Goal: Information Seeking & Learning: Learn about a topic

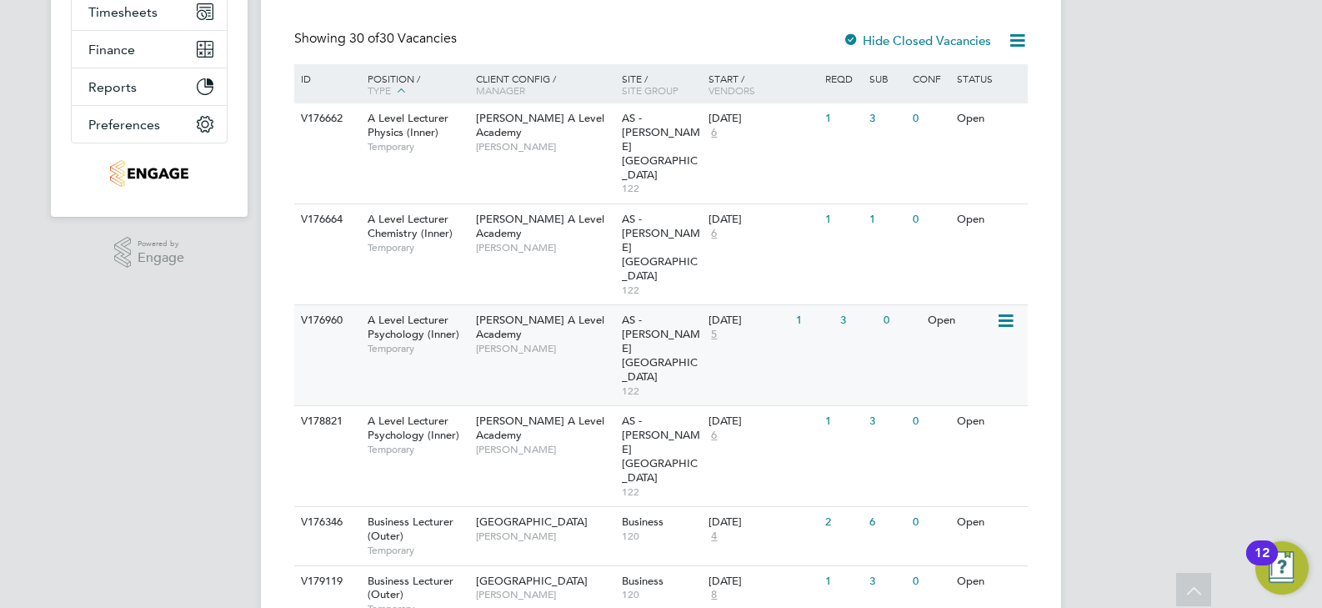
scroll to position [250, 0]
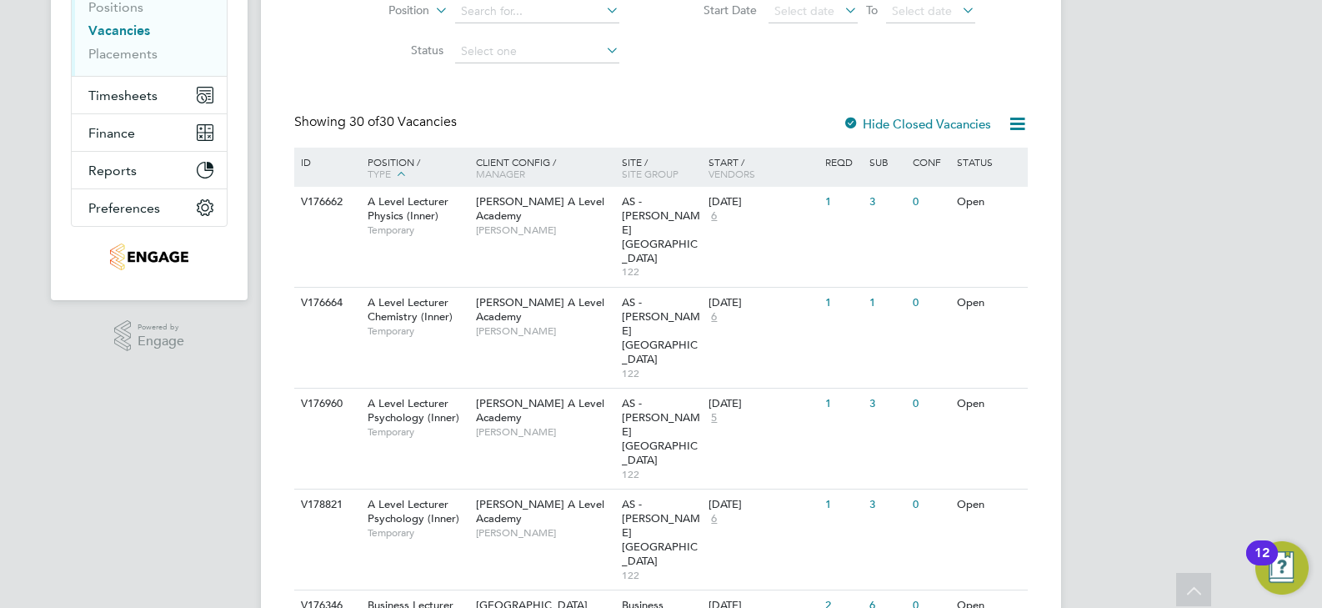
click at [1007, 127] on icon at bounding box center [1017, 123] width 21 height 21
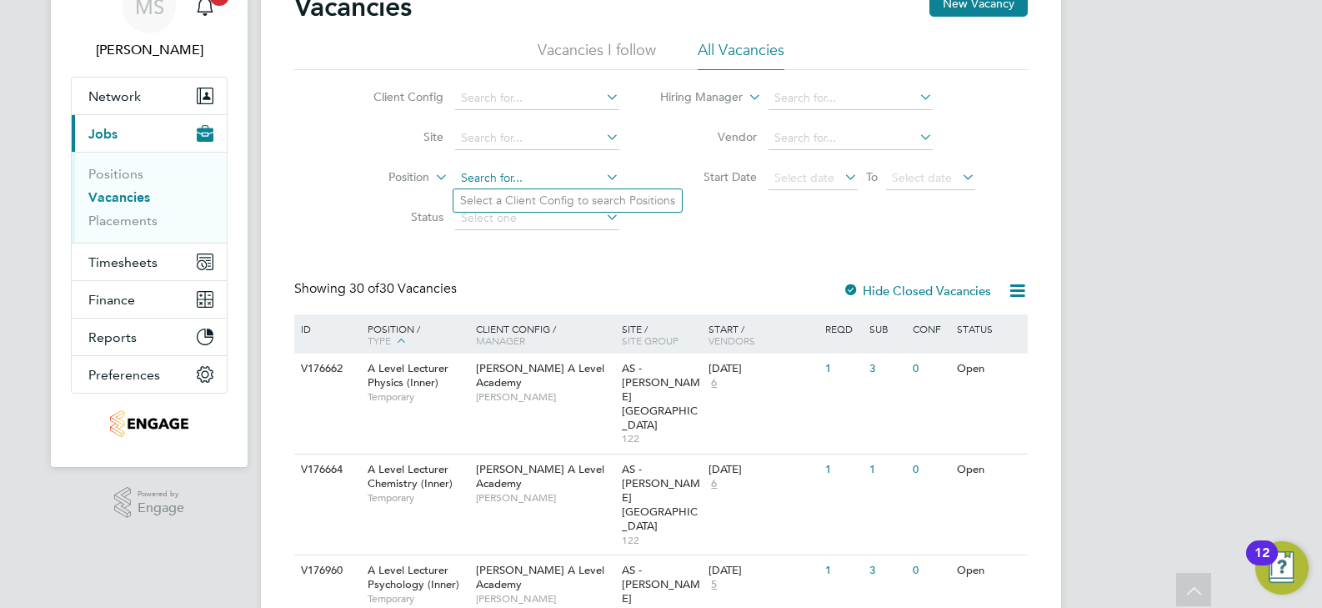
click at [549, 177] on input at bounding box center [537, 178] width 164 height 23
click at [716, 234] on div "Client Config Site Position Status Hiring Manager Vendor Start Date Select date…" at bounding box center [661, 154] width 734 height 168
click at [603, 219] on icon at bounding box center [603, 216] width 0 height 23
click at [536, 223] on input at bounding box center [537, 218] width 164 height 23
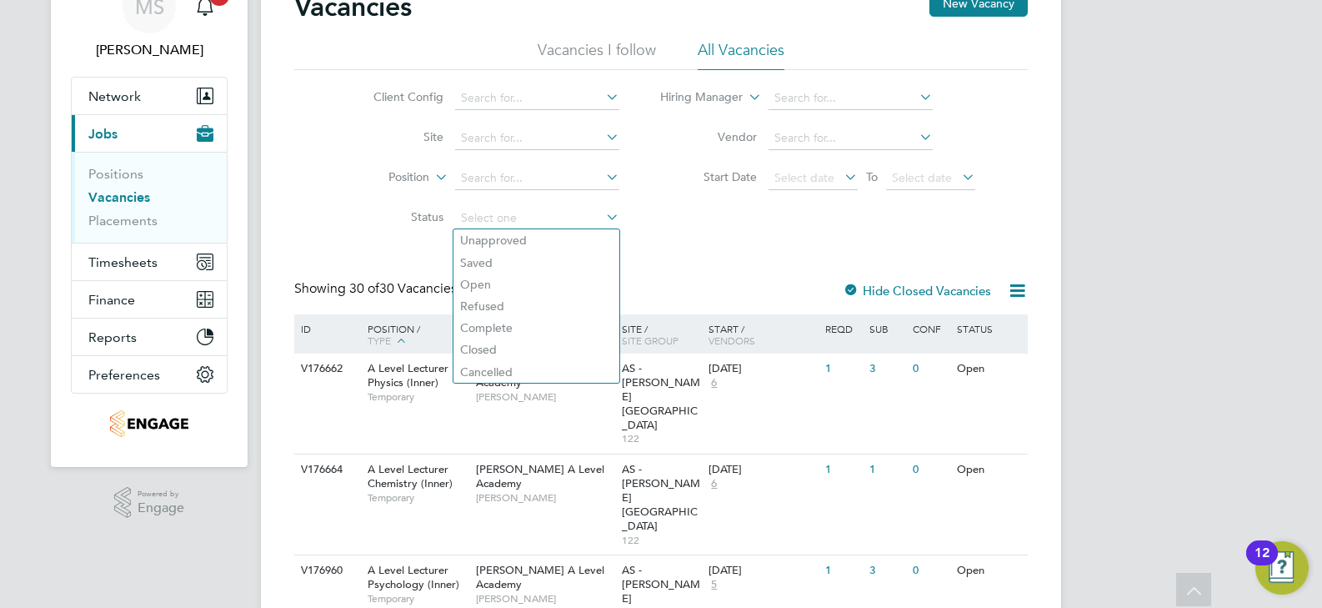
click at [745, 191] on li "Start Date Select date To Select date" at bounding box center [818, 178] width 356 height 40
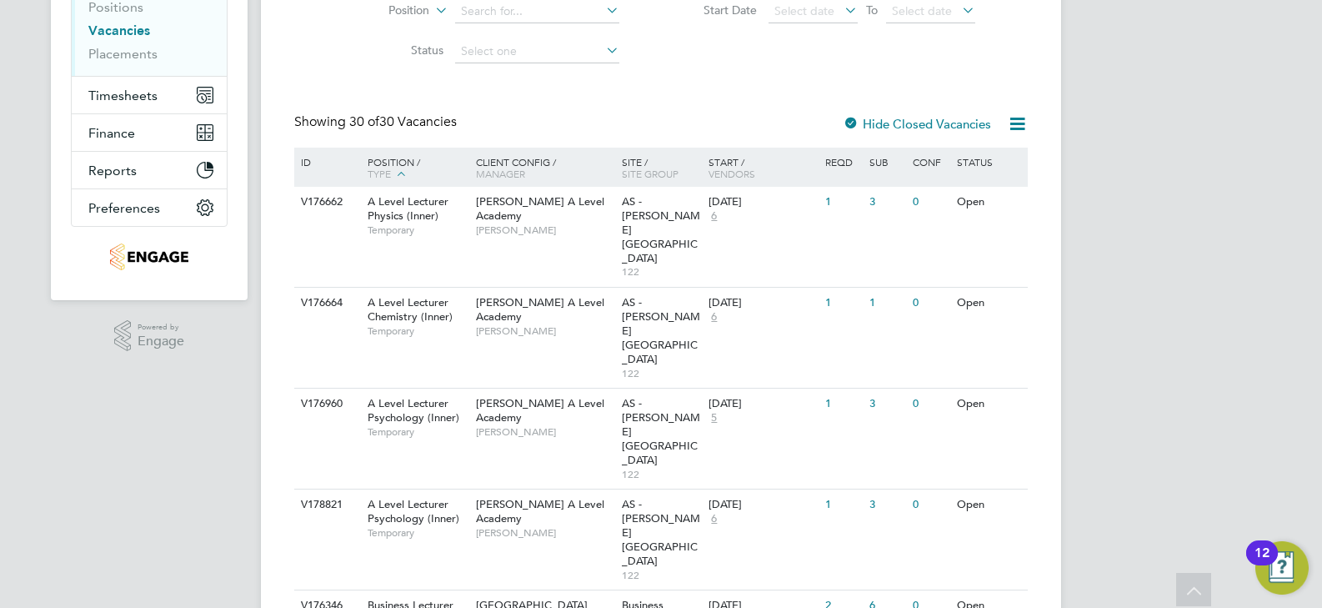
scroll to position [334, 0]
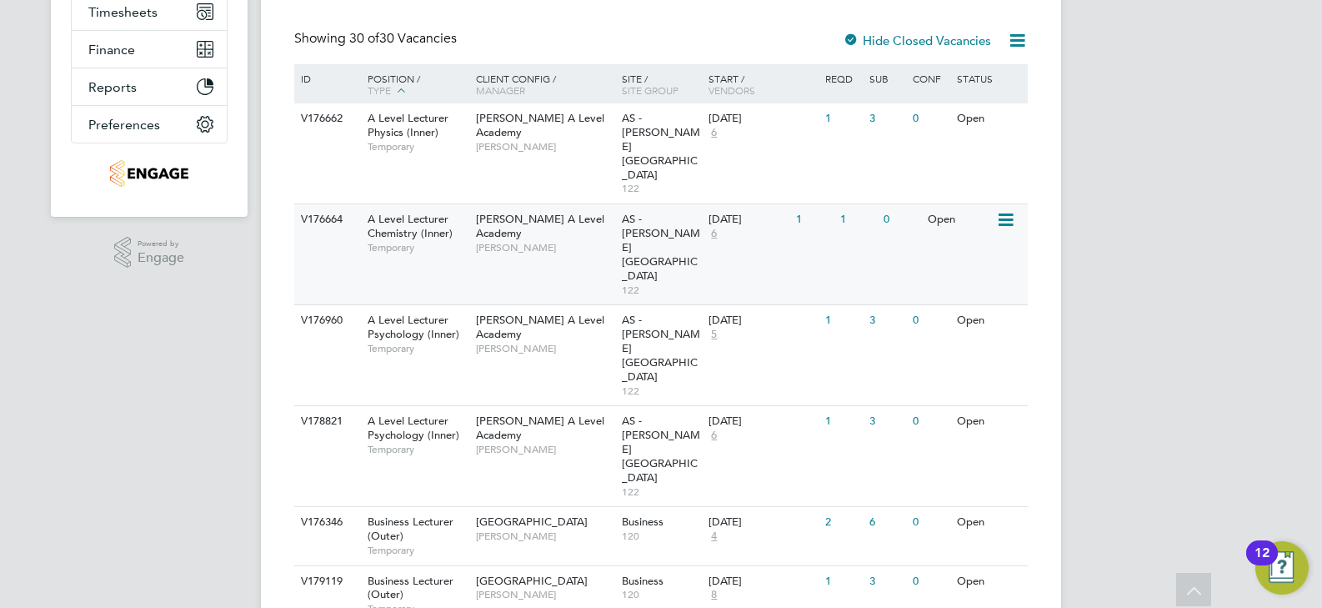
click at [596, 204] on div "Attlee A Level Academy Kerry Baker" at bounding box center [545, 233] width 146 height 58
click at [562, 143] on div "Attlee A Level Academy Kerry Baker" at bounding box center [545, 132] width 146 height 58
click at [506, 305] on div "Attlee A Level Academy Kerry Baker" at bounding box center [545, 334] width 146 height 58
click at [554, 443] on span "Kerry Baker" at bounding box center [545, 449] width 138 height 13
click at [531, 529] on span "Aaron Carr" at bounding box center [545, 535] width 138 height 13
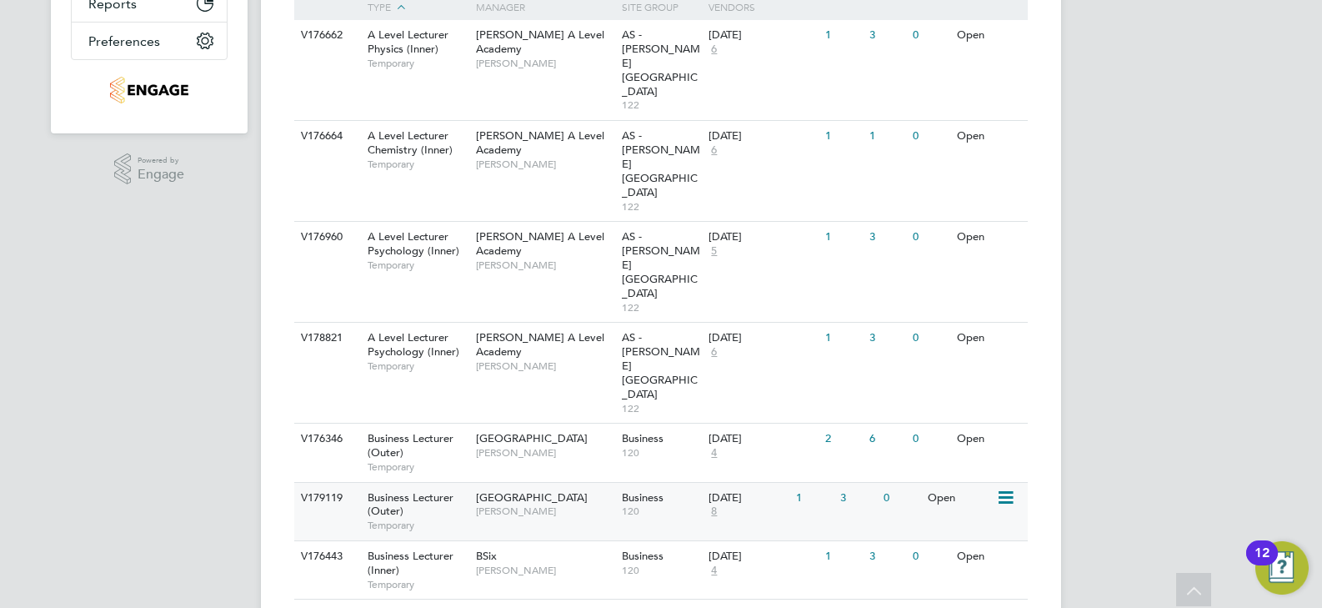
scroll to position [500, 0]
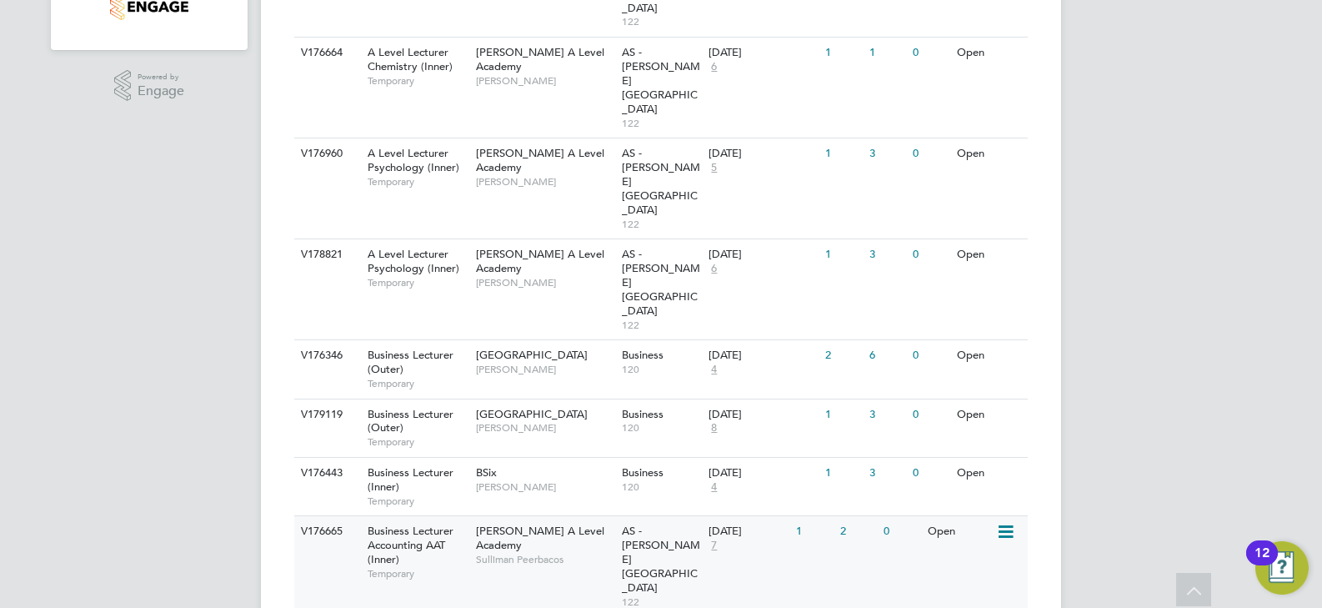
click at [543, 553] on span "Sulliman Peerbacos" at bounding box center [545, 559] width 138 height 13
click at [531, 515] on div "V176665 Business Lecturer Accounting AAT (Inner) Temporary Attlee A Level Acade…" at bounding box center [661, 565] width 734 height 101
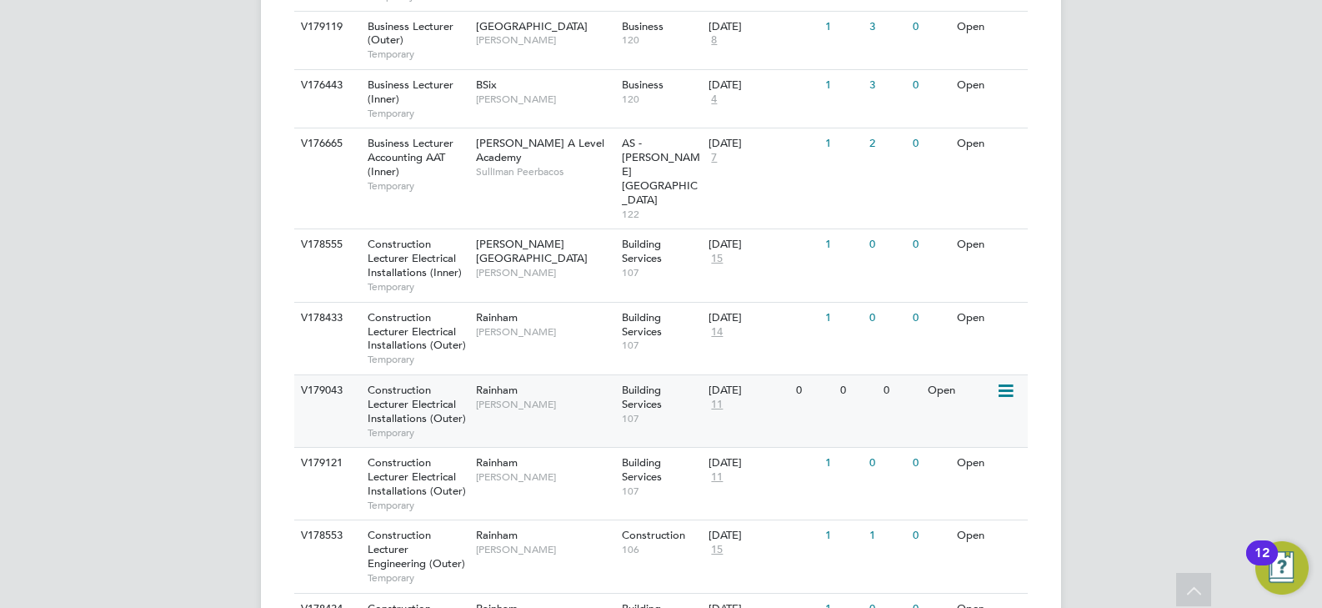
scroll to position [971, 0]
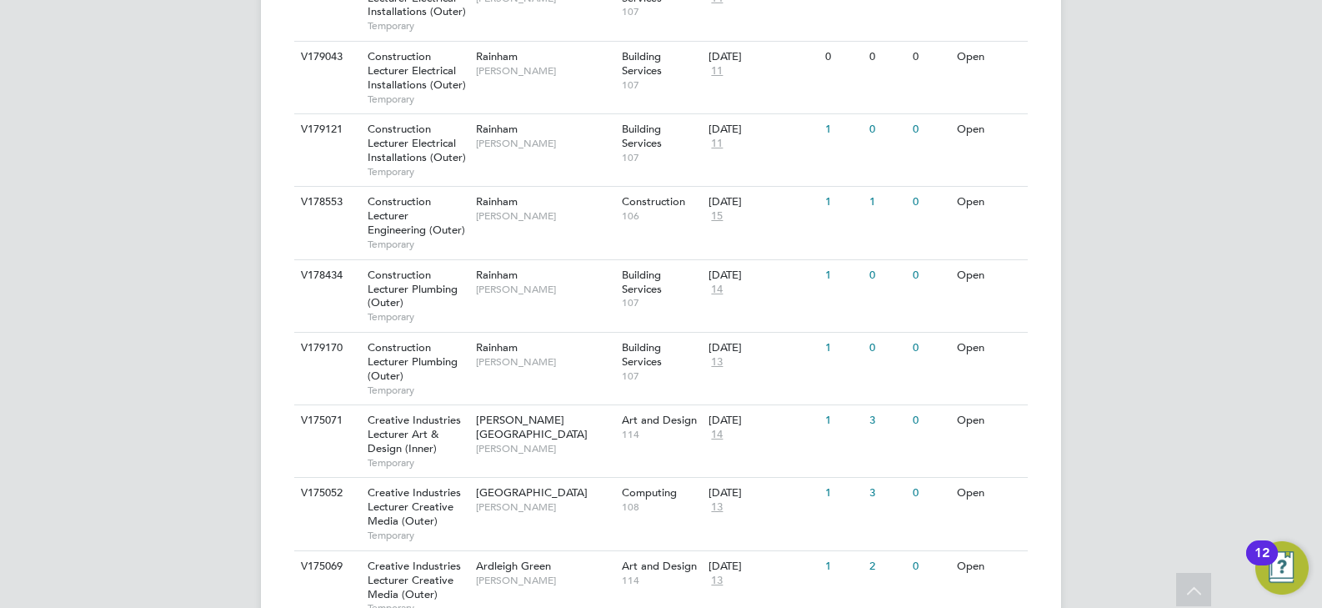
scroll to position [1305, 0]
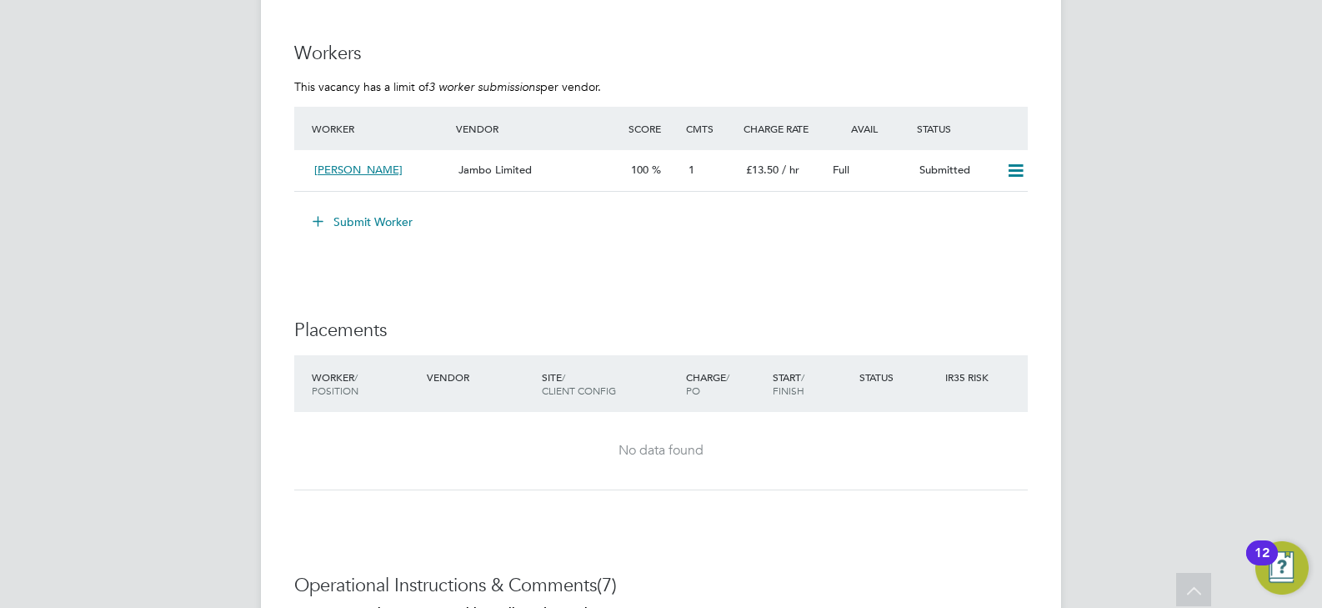
scroll to position [2501, 0]
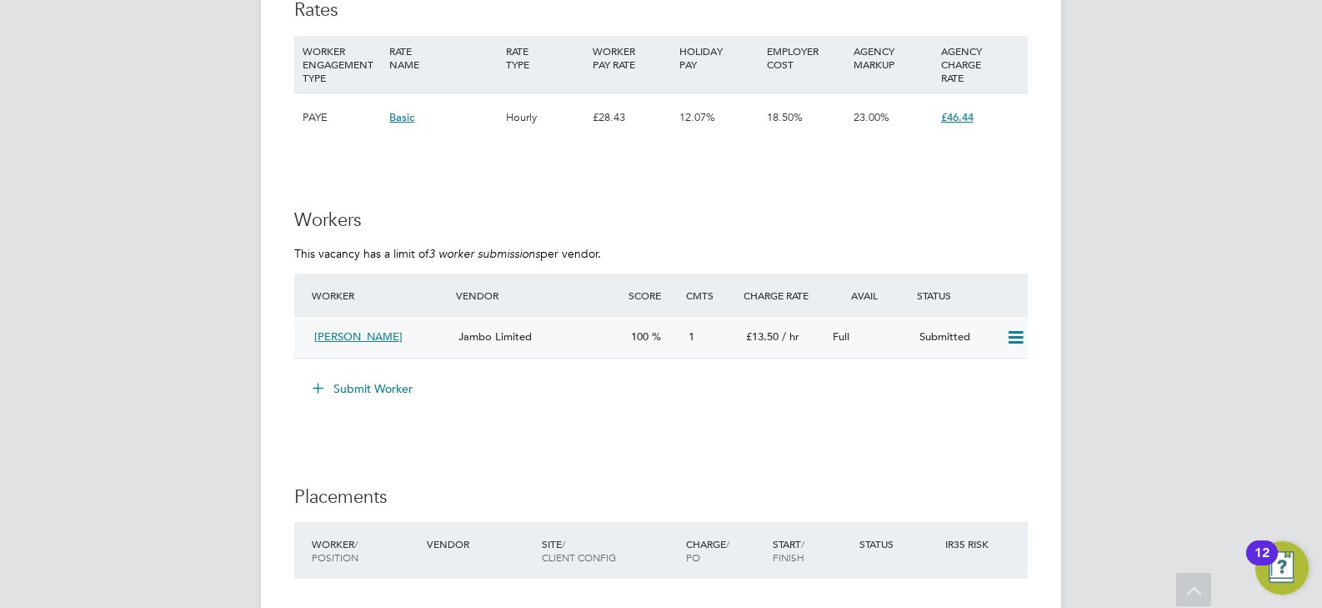
click at [655, 327] on div "100" at bounding box center [654, 338] width 58 height 28
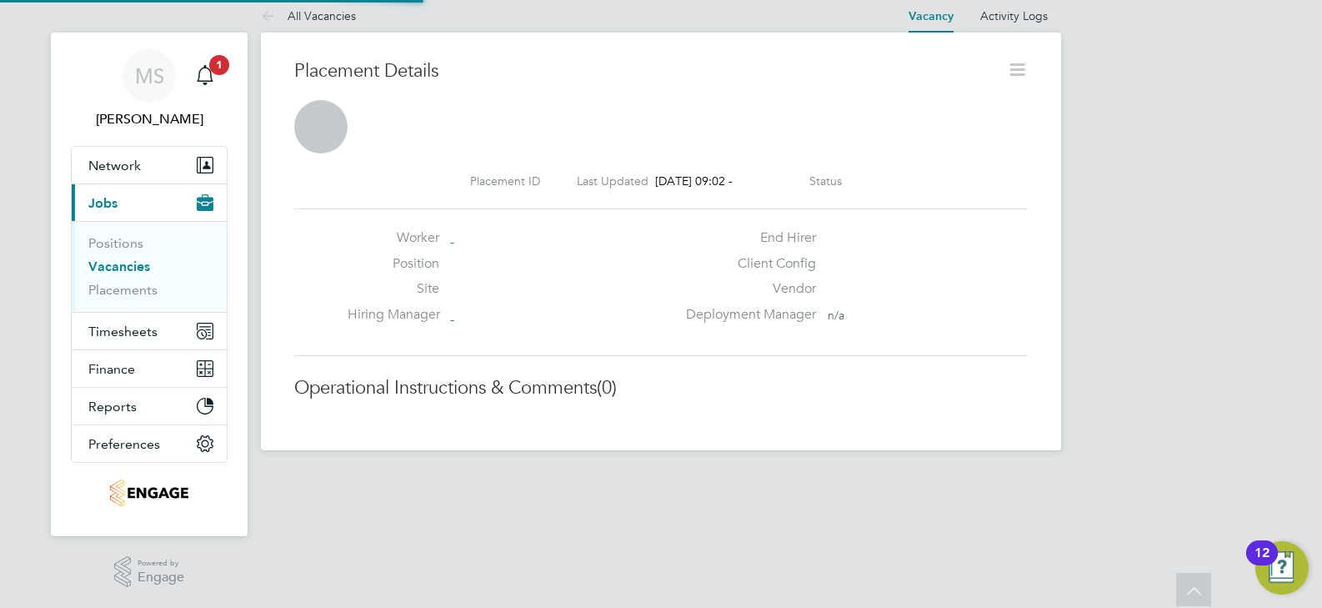
scroll to position [8, 8]
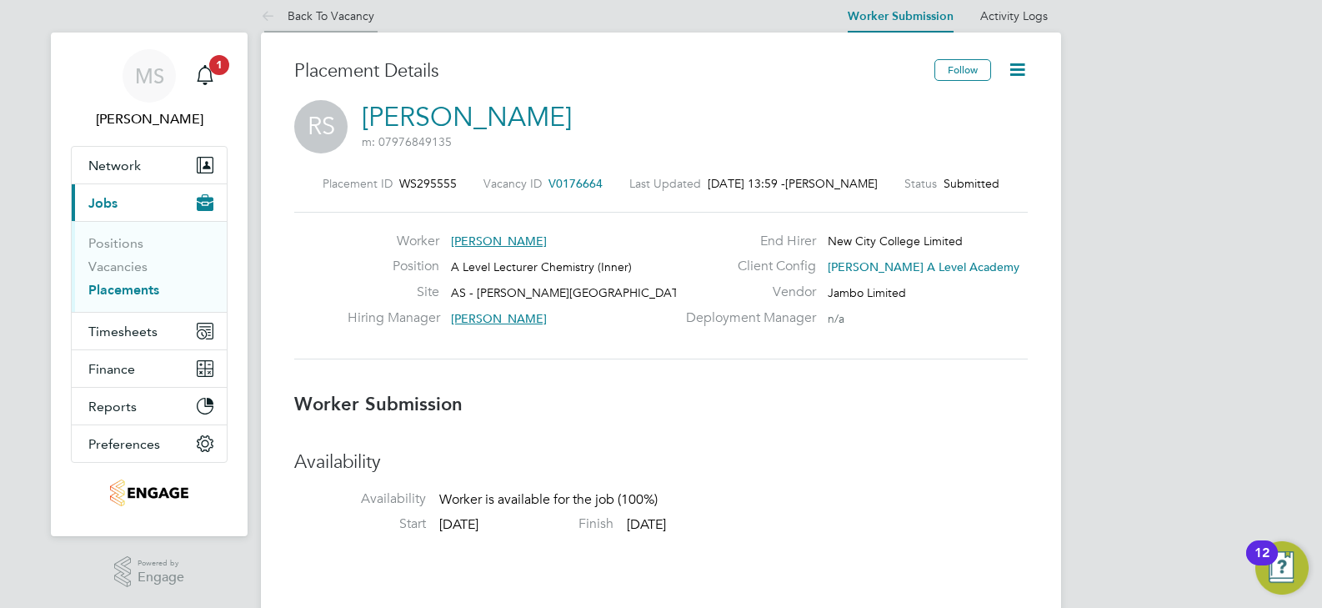
click at [311, 12] on link "Back To Vacancy" at bounding box center [317, 15] width 113 height 15
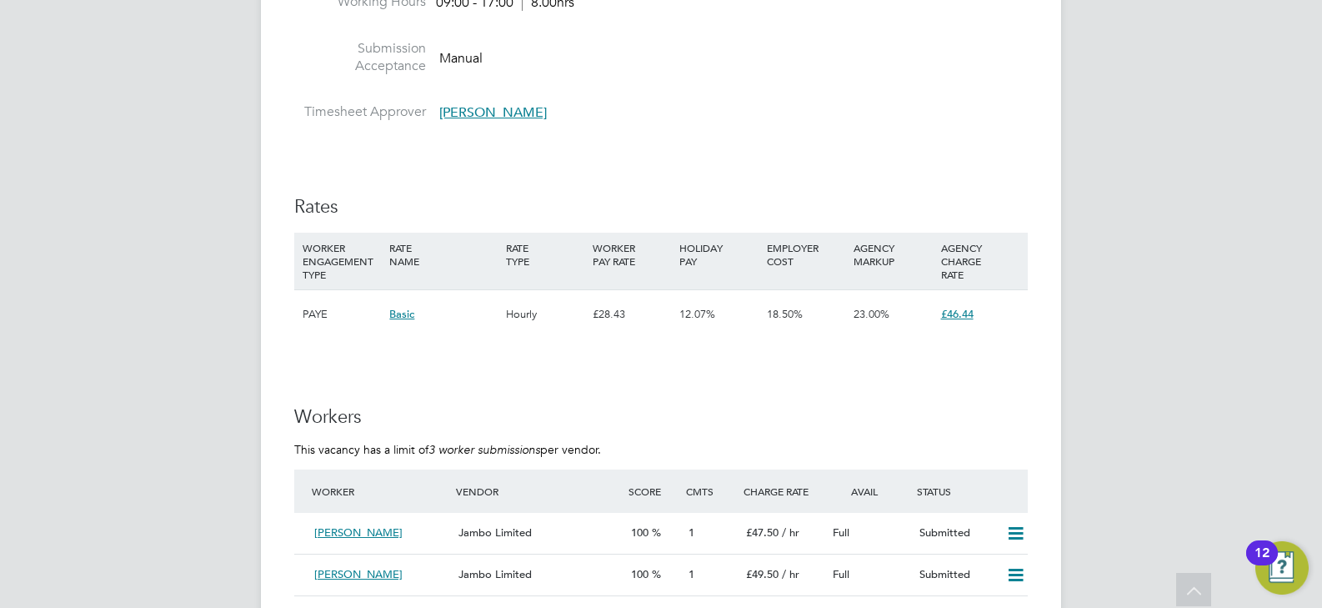
scroll to position [2668, 0]
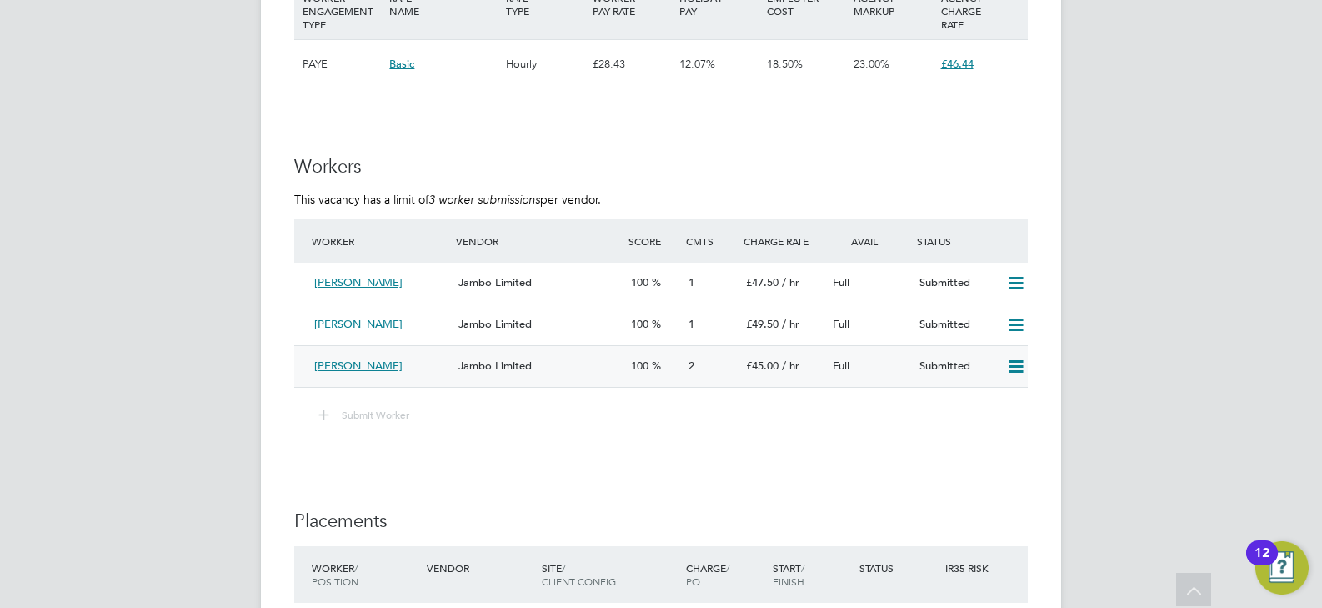
click at [599, 361] on div "Jambo Limited" at bounding box center [538, 367] width 173 height 28
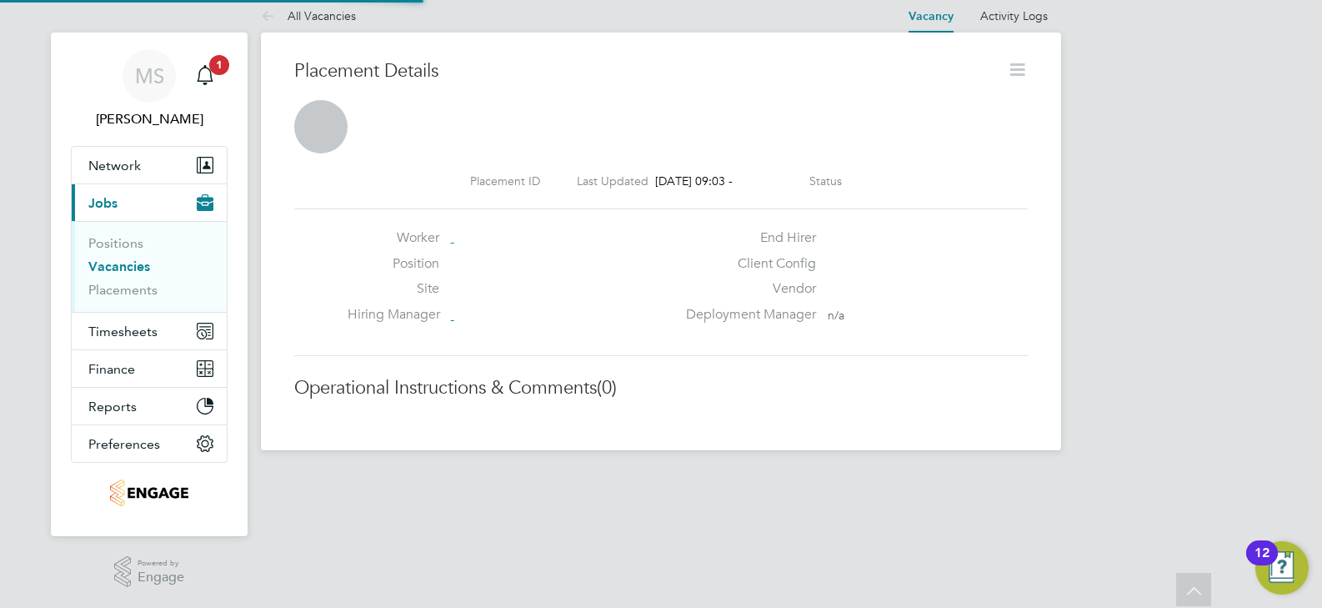
scroll to position [16, 255]
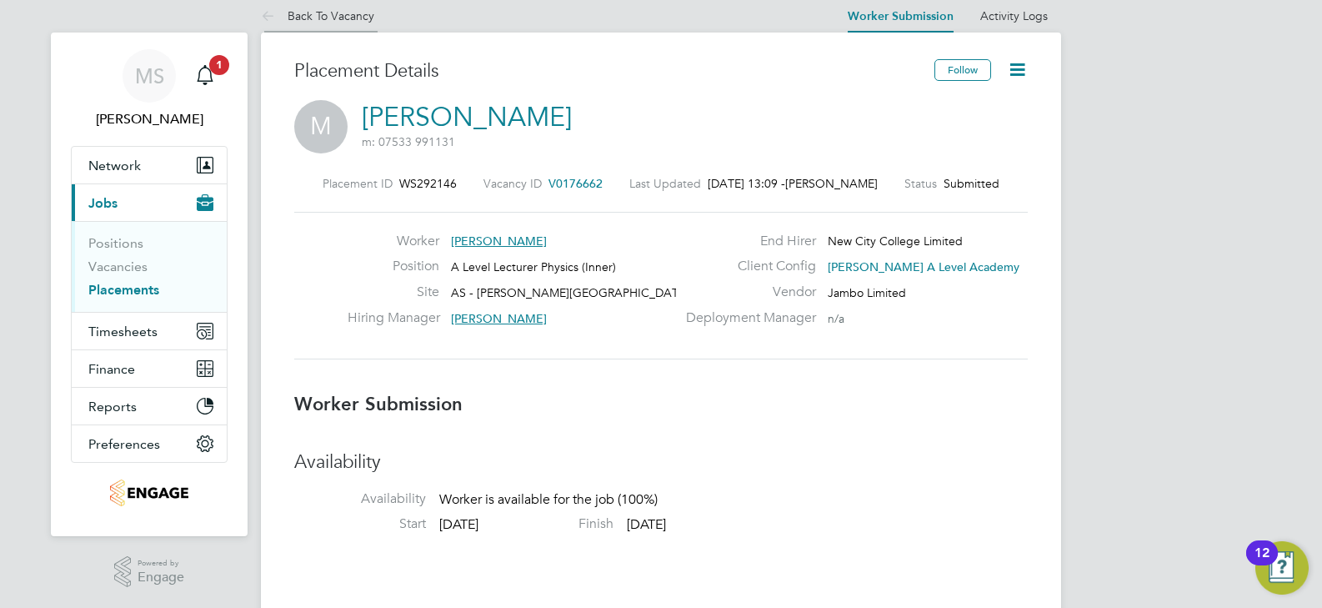
click at [371, 14] on link "Back To Vacancy" at bounding box center [317, 15] width 113 height 15
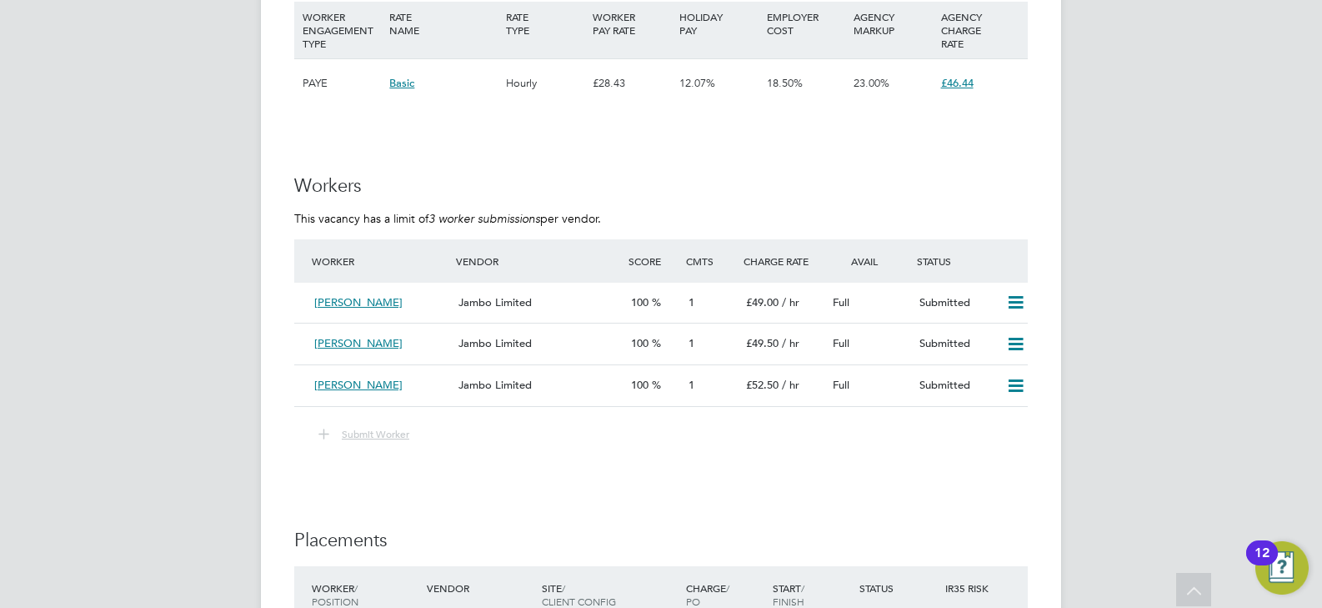
scroll to position [2585, 0]
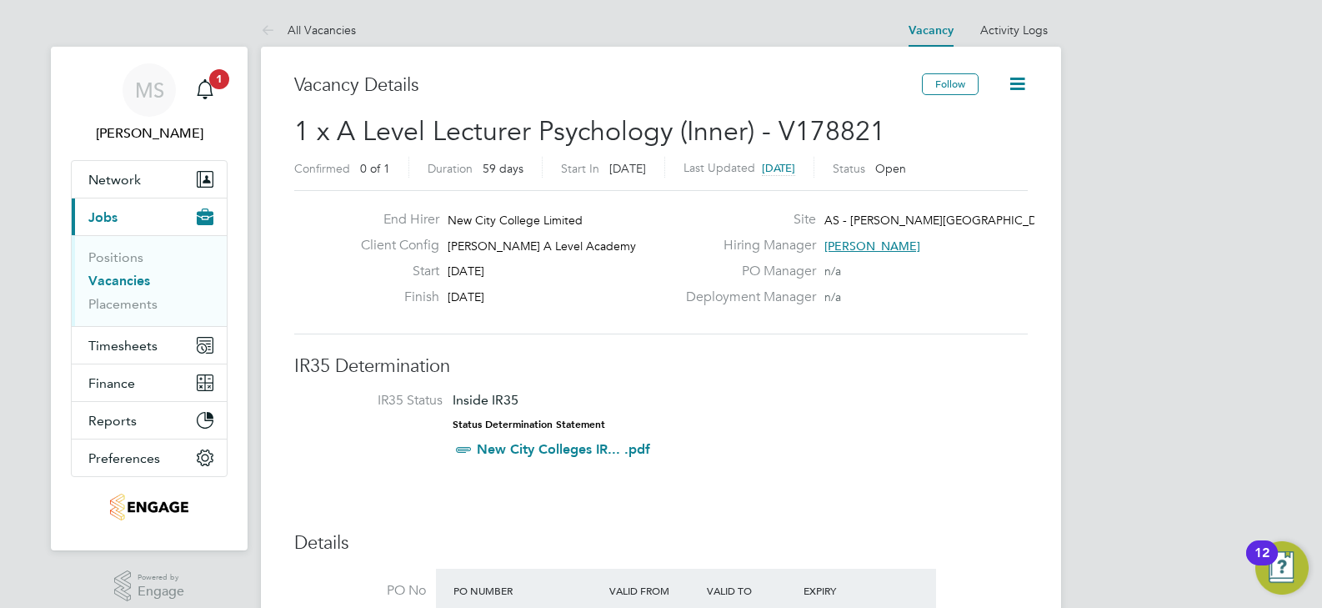
click at [881, 247] on span "Kerry Baker" at bounding box center [873, 245] width 96 height 15
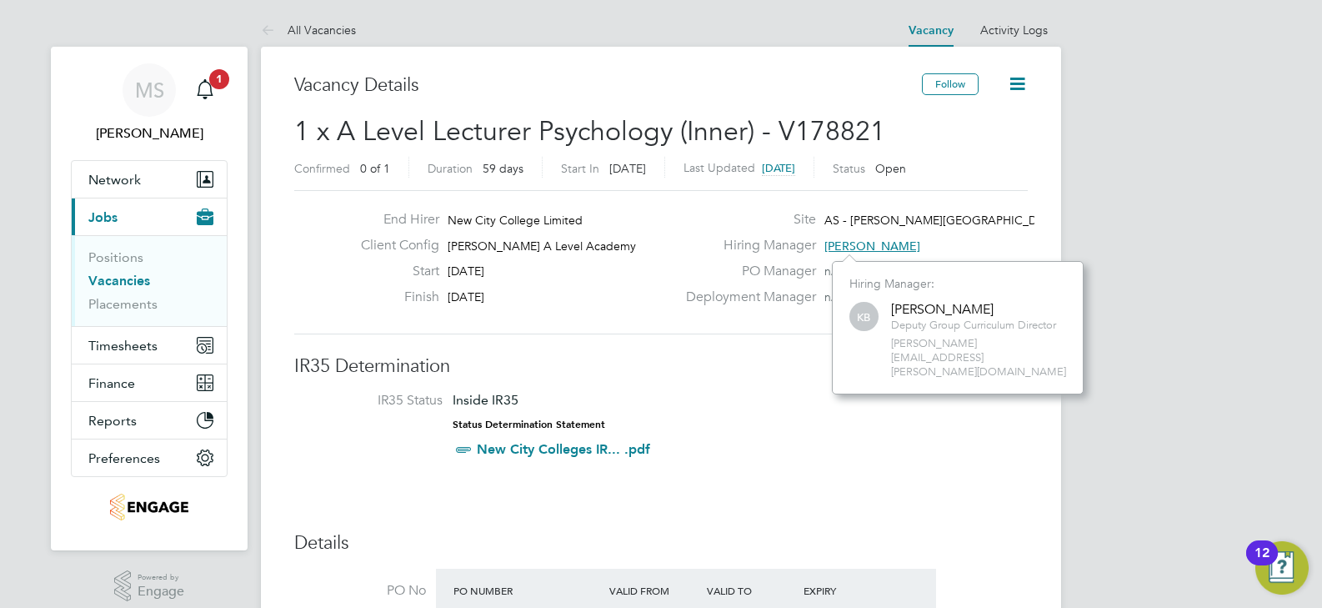
scroll to position [105, 251]
click at [944, 240] on div "Hiring Manager Kerry Baker" at bounding box center [855, 250] width 359 height 26
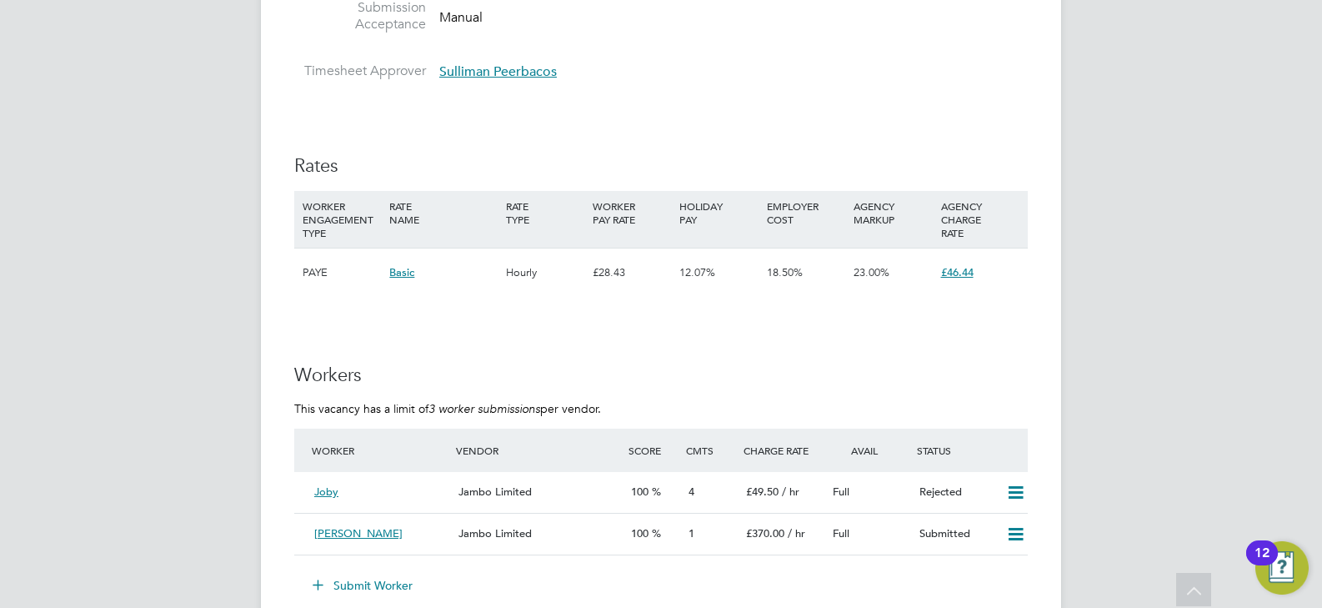
scroll to position [2585, 0]
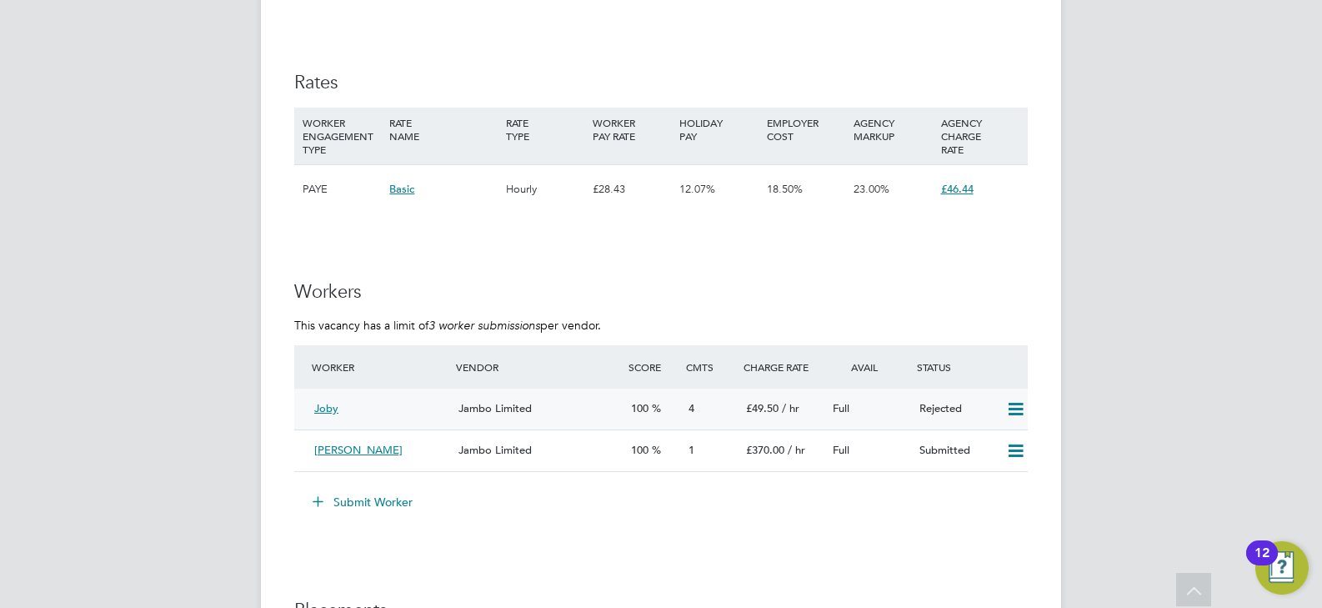
click at [565, 414] on div "Jambo Limited" at bounding box center [538, 409] width 173 height 28
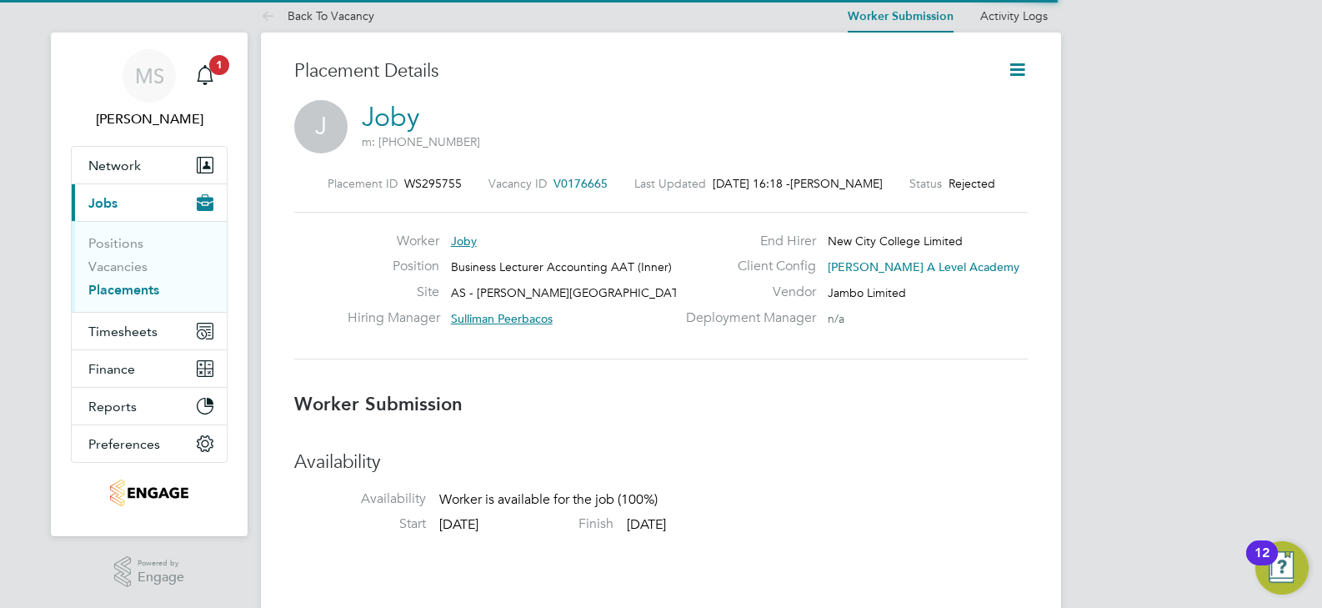
scroll to position [8, 8]
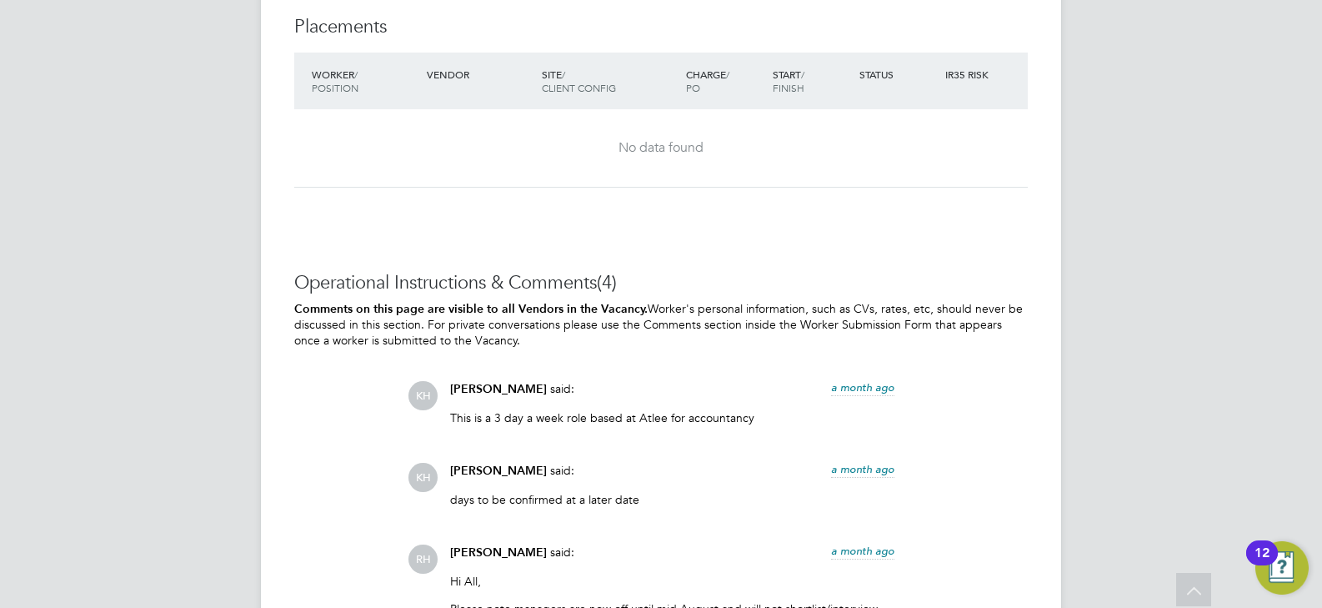
scroll to position [3252, 0]
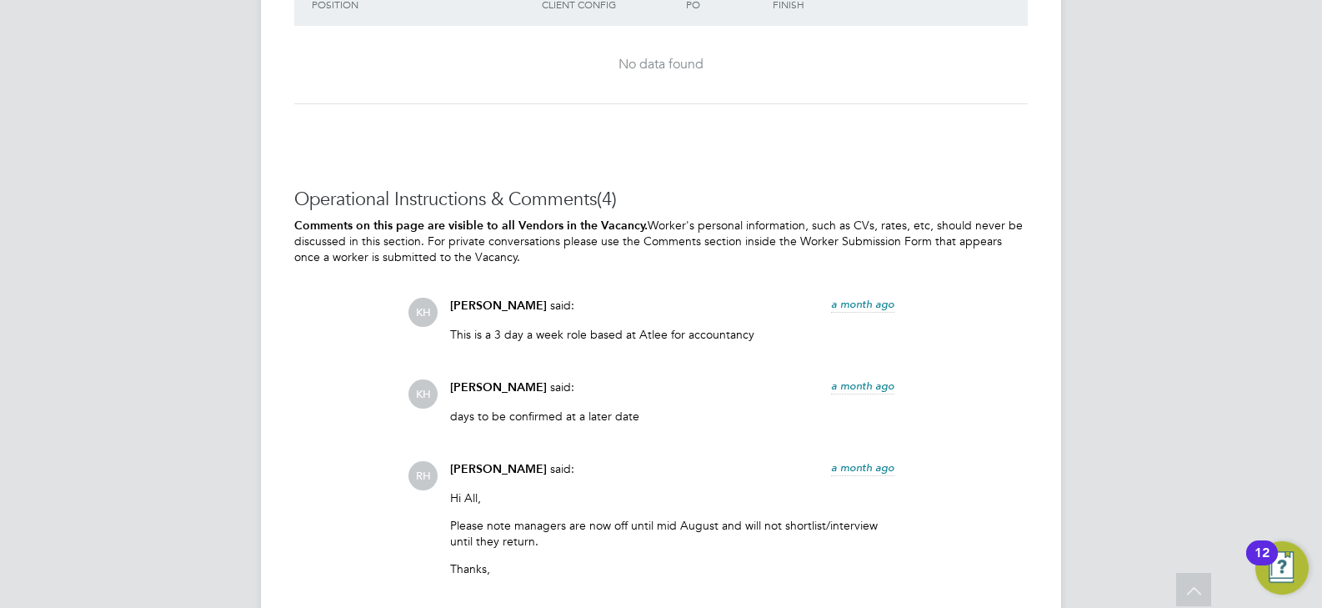
click at [658, 333] on p "This is a 3 day a week role based at Atlee for accountancy" at bounding box center [672, 334] width 444 height 15
copy p "Atlee"
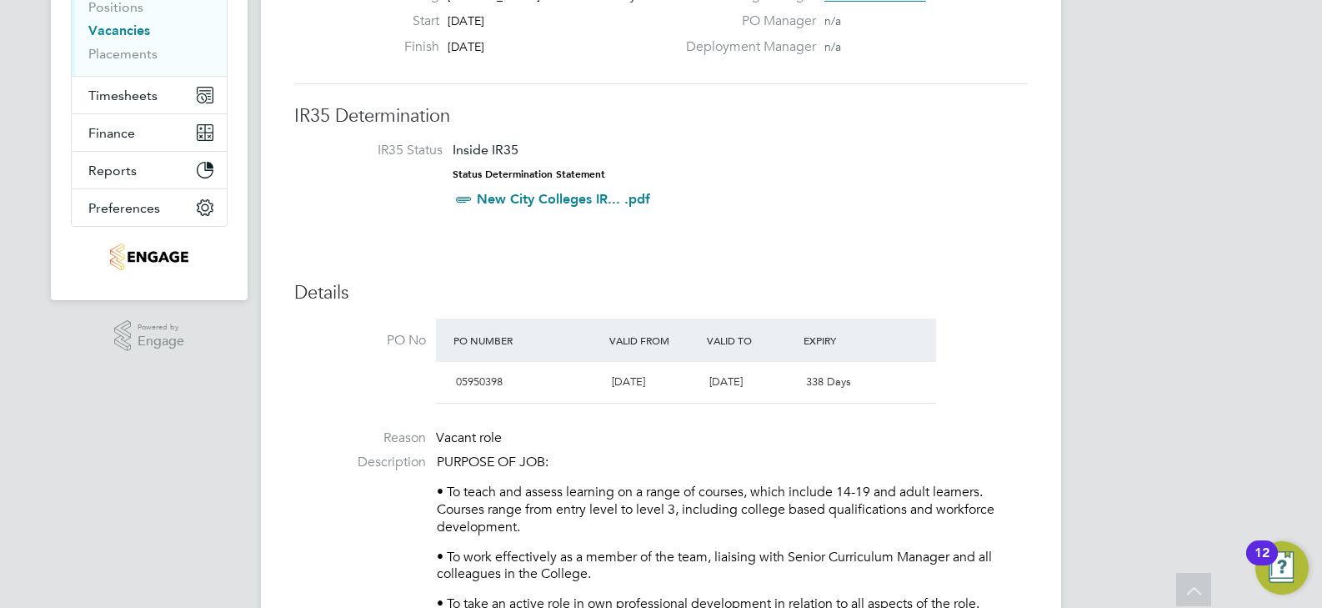
scroll to position [0, 0]
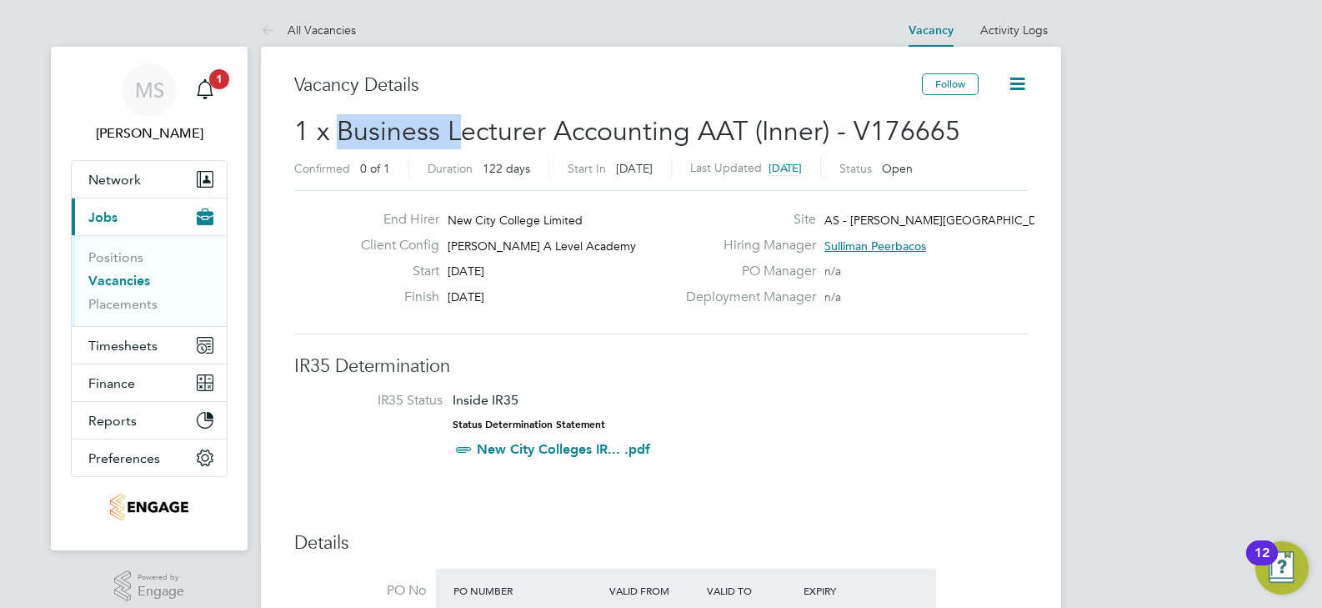
drag, startPoint x: 344, startPoint y: 128, endPoint x: 454, endPoint y: 133, distance: 111.0
click at [454, 133] on span "1 x Business Lecturer Accounting AAT (Inner) - V176665" at bounding box center [627, 131] width 666 height 33
drag, startPoint x: 512, startPoint y: 296, endPoint x: 450, endPoint y: 293, distance: 61.8
click at [450, 293] on span "19 Dec 2025" at bounding box center [466, 296] width 37 height 15
click at [484, 294] on span "19 Dec 2025" at bounding box center [466, 296] width 37 height 15
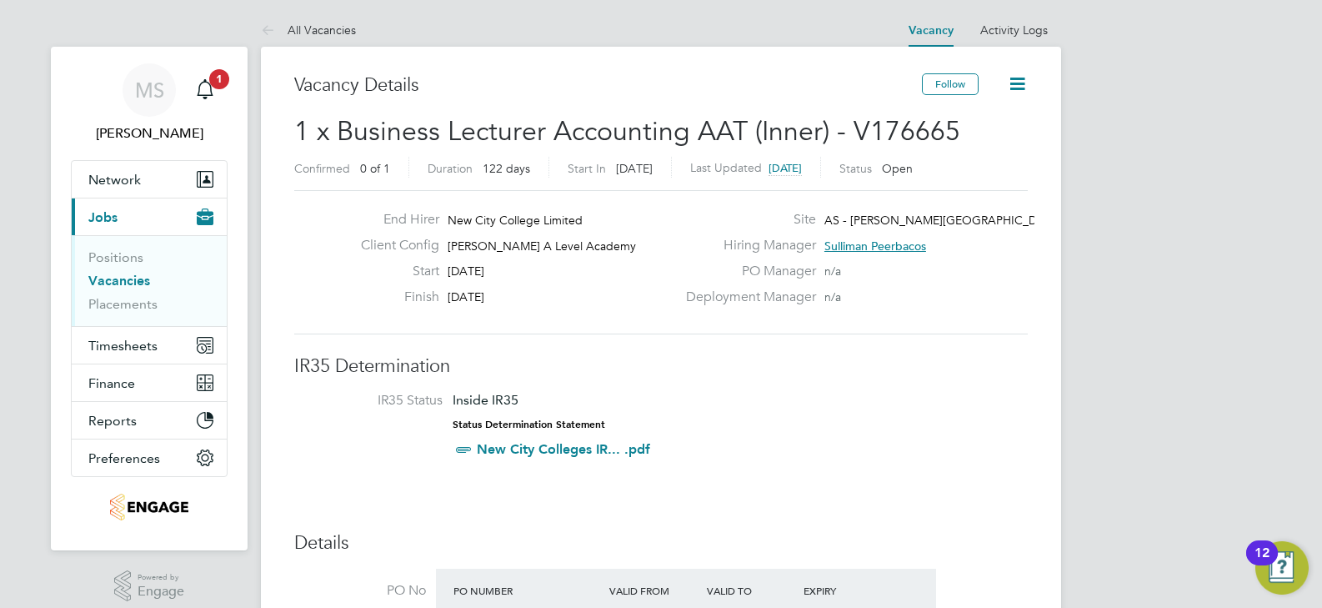
drag, startPoint x: 513, startPoint y: 299, endPoint x: 450, endPoint y: 296, distance: 62.6
click at [450, 296] on span "19 Dec 2025" at bounding box center [466, 296] width 37 height 15
click at [484, 301] on span "19 Dec 2025" at bounding box center [466, 296] width 37 height 15
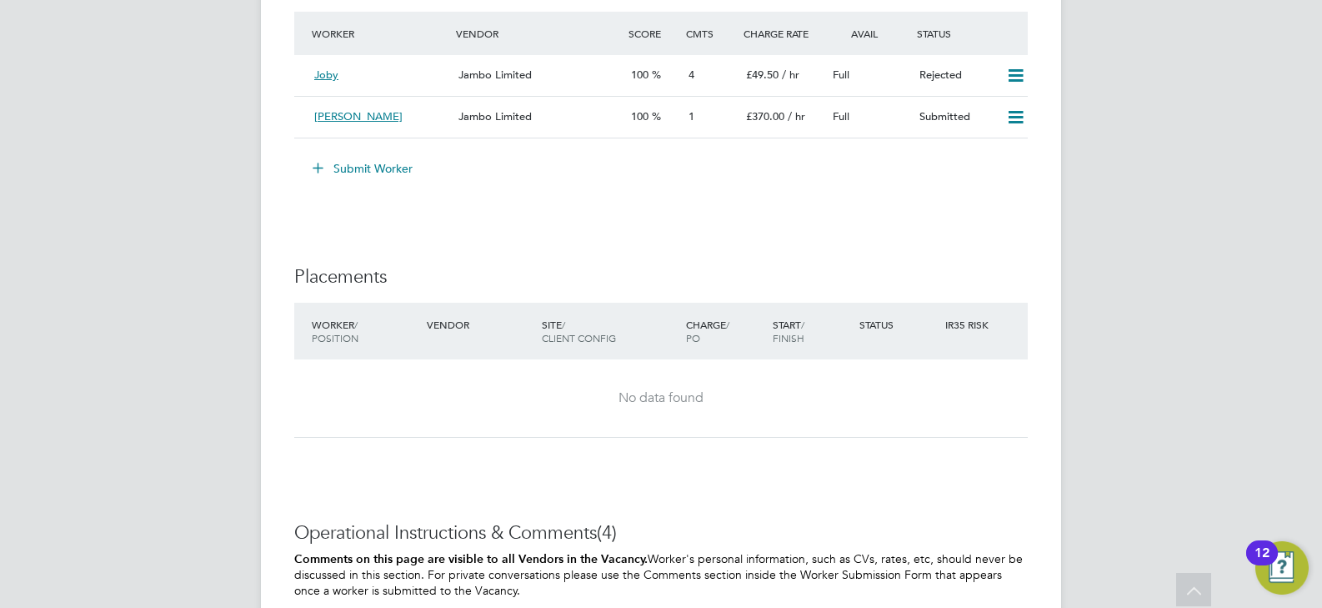
scroll to position [2752, 0]
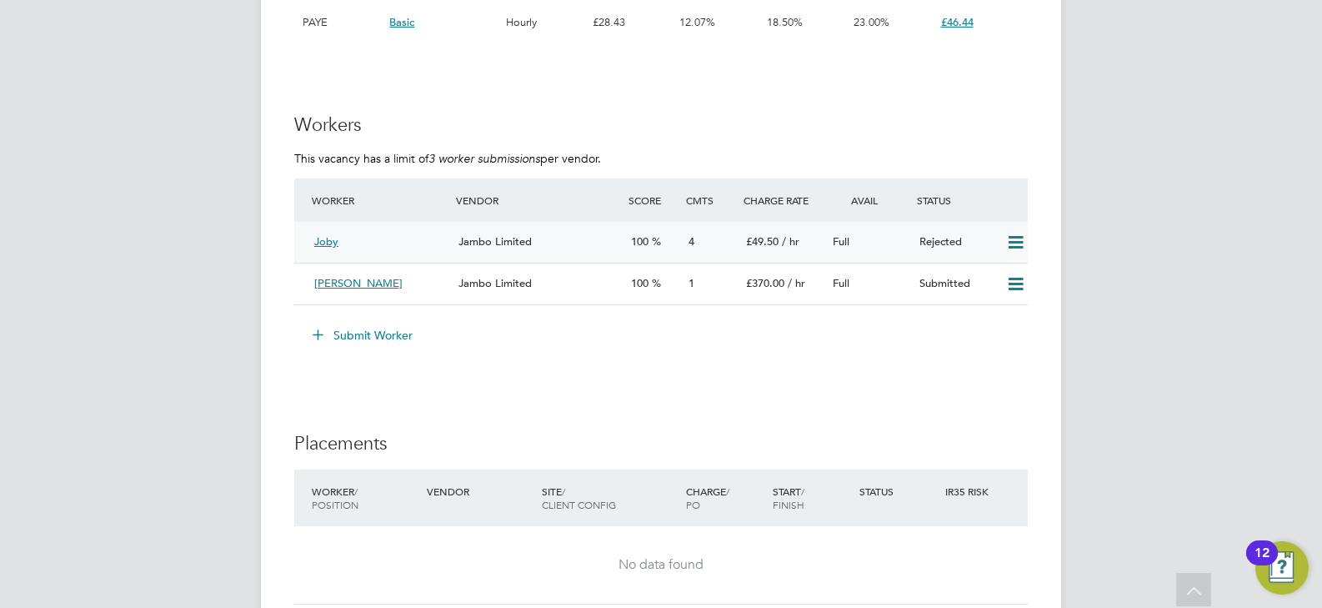
click at [1022, 245] on icon at bounding box center [1016, 242] width 21 height 13
click at [955, 362] on li "Submit Worker" at bounding box center [661, 343] width 734 height 43
drag, startPoint x: 925, startPoint y: 234, endPoint x: 745, endPoint y: 378, distance: 229.6
drag, startPoint x: 443, startPoint y: 242, endPoint x: 404, endPoint y: 376, distance: 139.8
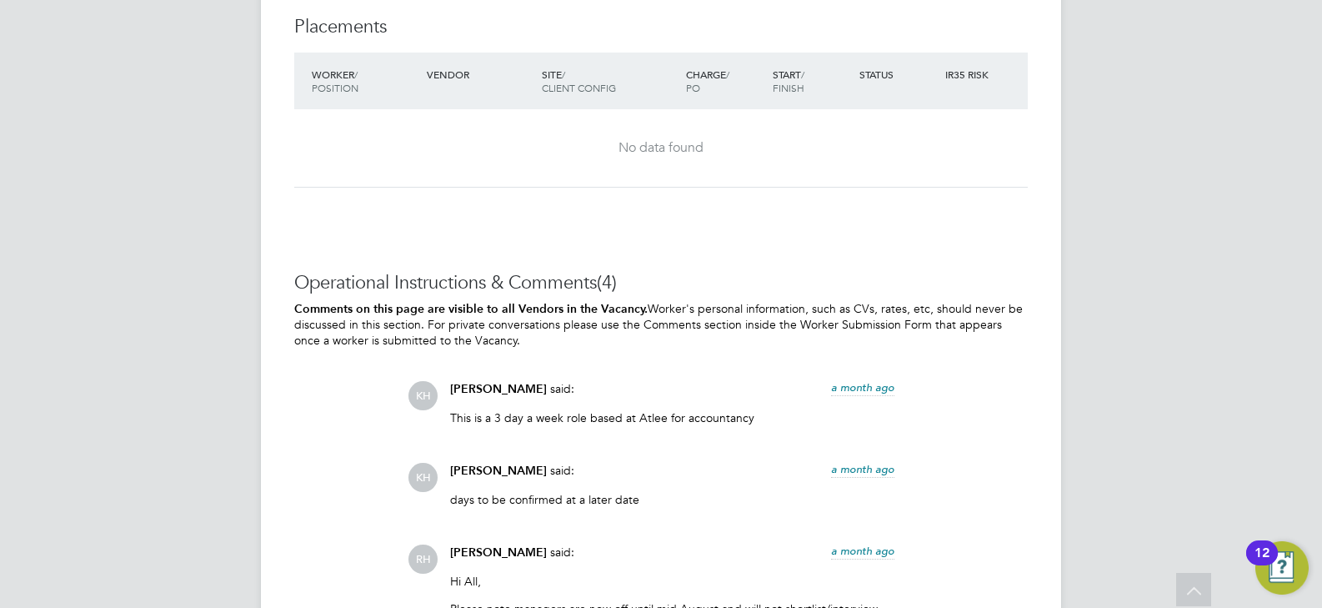
scroll to position [3419, 0]
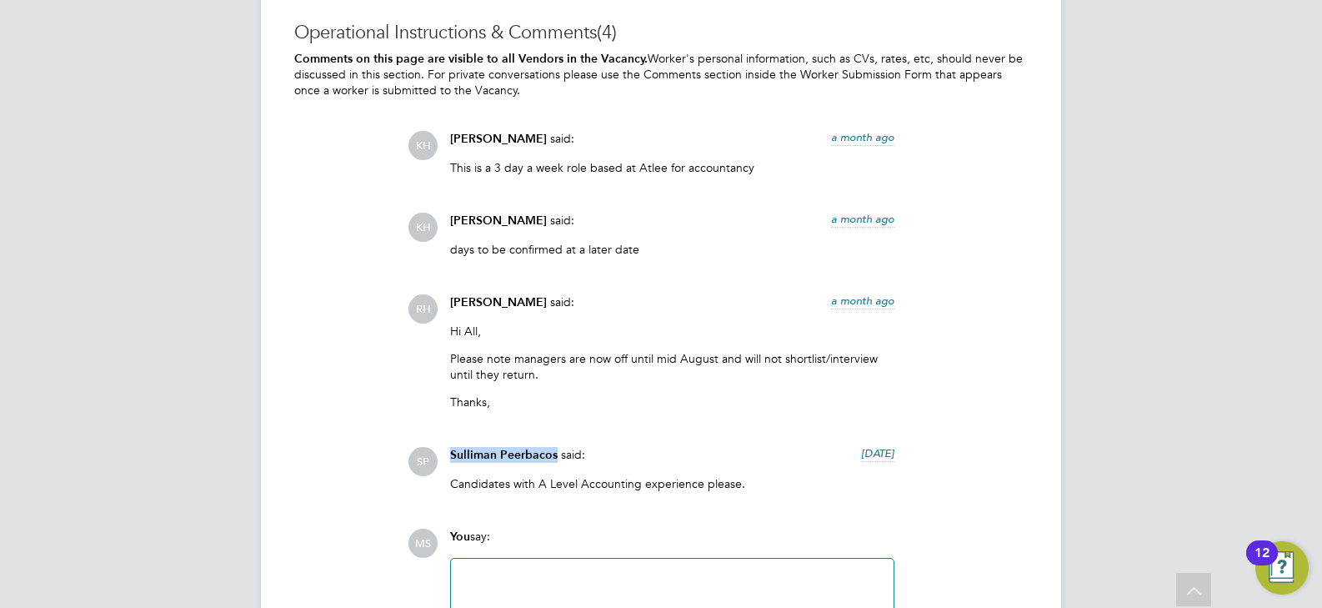
drag, startPoint x: 555, startPoint y: 453, endPoint x: 452, endPoint y: 449, distance: 103.5
click at [452, 449] on span "Sulliman Peerbacos" at bounding box center [504, 455] width 108 height 14
copy span "Sulliman Peerbacos"
drag, startPoint x: 755, startPoint y: 167, endPoint x: 497, endPoint y: 169, distance: 258.5
click at [497, 169] on p "This is a 3 day a week role based at Atlee for accountancy" at bounding box center [672, 167] width 444 height 15
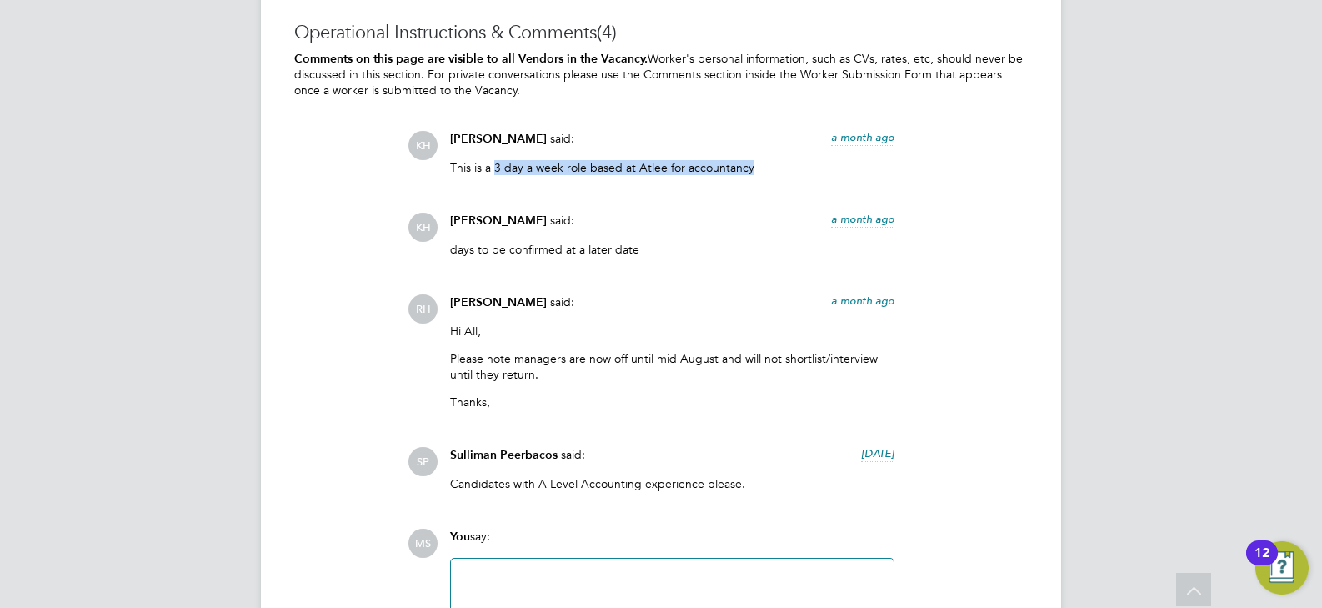
copy p "3 day a week role based at Atlee for accountancy"
drag, startPoint x: 640, startPoint y: 481, endPoint x: 537, endPoint y: 479, distance: 102.6
click at [537, 479] on p "Candidates with A Level Accounting experience please." at bounding box center [672, 483] width 444 height 15
copy p "A Level Accounting"
click at [758, 431] on div "KH Kirsty Hanmore said: a month ago This is a 3 day a week role based at Atlee …" at bounding box center [718, 317] width 620 height 373
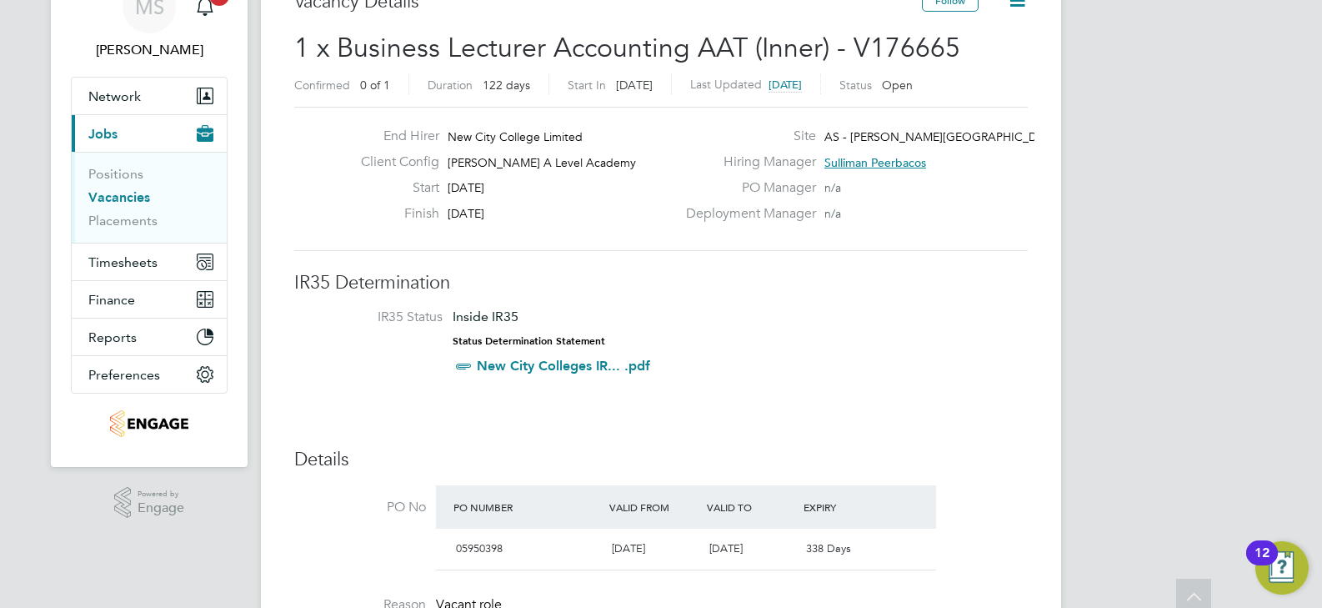
scroll to position [0, 0]
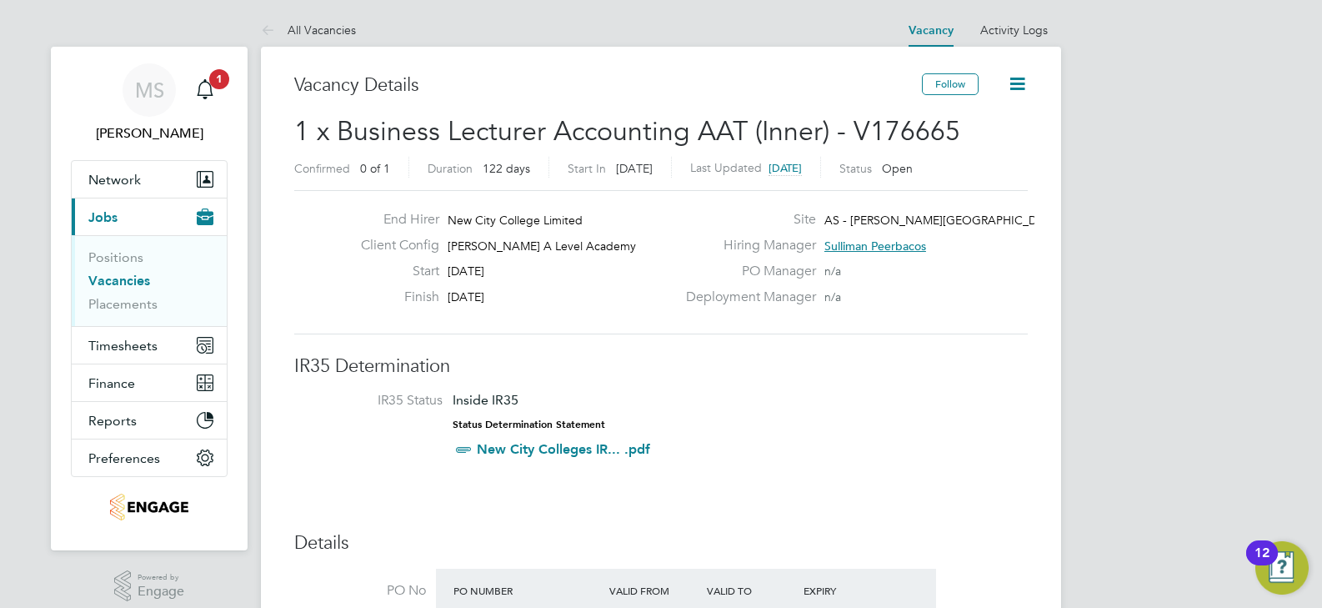
click at [546, 290] on div "Finish 19 Dec 2025" at bounding box center [512, 301] width 329 height 26
drag, startPoint x: 530, startPoint y: 298, endPoint x: 452, endPoint y: 213, distance: 115.0
click at [452, 213] on div "End Hirer New City College Limited Client Config Attlee A Level Academy Start 2…" at bounding box center [512, 262] width 329 height 103
click at [523, 278] on div "Start 20 Aug 2025" at bounding box center [512, 276] width 329 height 26
drag, startPoint x: 506, startPoint y: 296, endPoint x: 498, endPoint y: 280, distance: 17.9
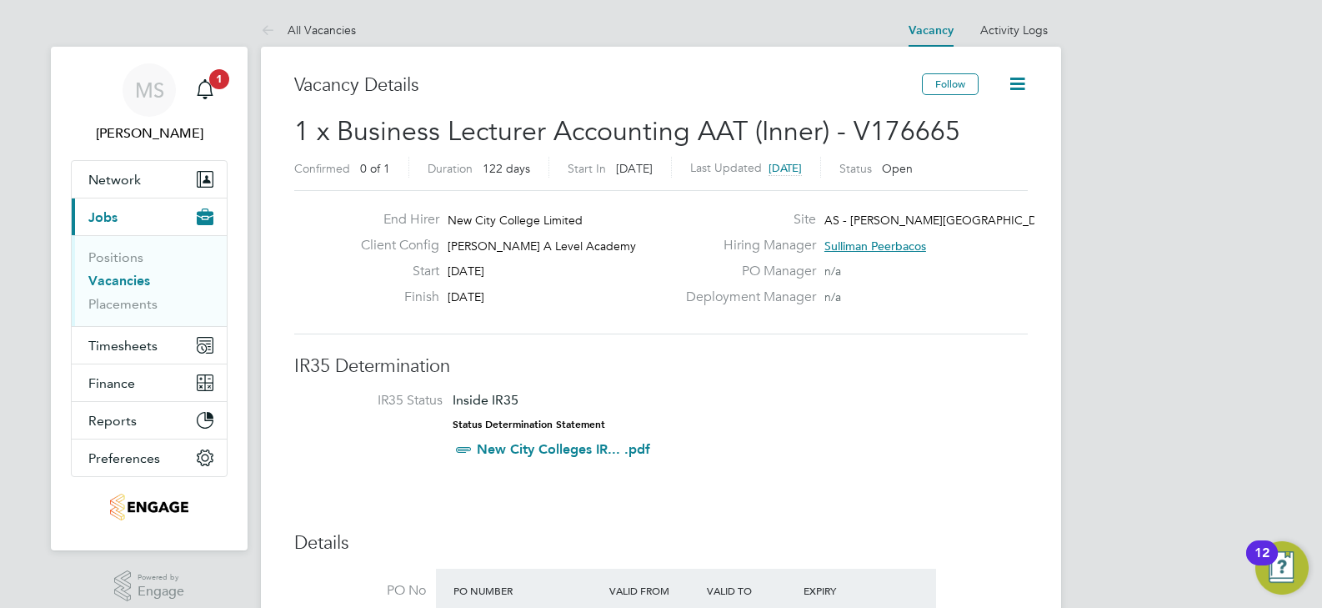
click at [474, 259] on div "End Hirer New City College Limited Client Config Attlee A Level Academy Start 2…" at bounding box center [512, 262] width 329 height 103
click at [524, 298] on div "Finish 19 Dec 2025" at bounding box center [512, 301] width 329 height 26
drag, startPoint x: 513, startPoint y: 295, endPoint x: 449, endPoint y: 215, distance: 102.6
click at [449, 215] on div "End Hirer New City College Limited Client Config Attlee A Level Academy Start 2…" at bounding box center [512, 262] width 329 height 103
click at [534, 285] on div "Start 20 Aug 2025" at bounding box center [512, 276] width 329 height 26
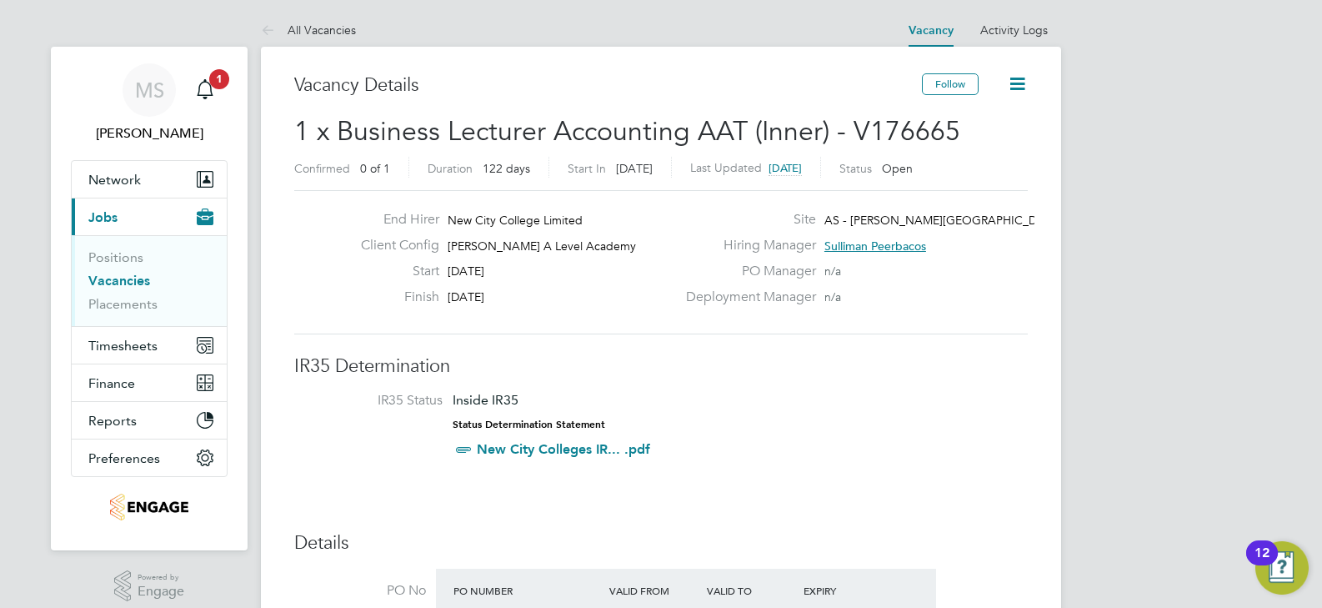
click at [525, 289] on div "Finish 19 Dec 2025" at bounding box center [512, 301] width 329 height 26
drag, startPoint x: 525, startPoint y: 292, endPoint x: 450, endPoint y: 220, distance: 103.8
click at [450, 220] on div "End Hirer New City College Limited Client Config Attlee A Level Academy Start 2…" at bounding box center [512, 262] width 329 height 103
click at [525, 304] on div "Finish 19 Dec 2025" at bounding box center [512, 301] width 329 height 26
click at [523, 300] on div "Finish 19 Dec 2025" at bounding box center [512, 301] width 329 height 26
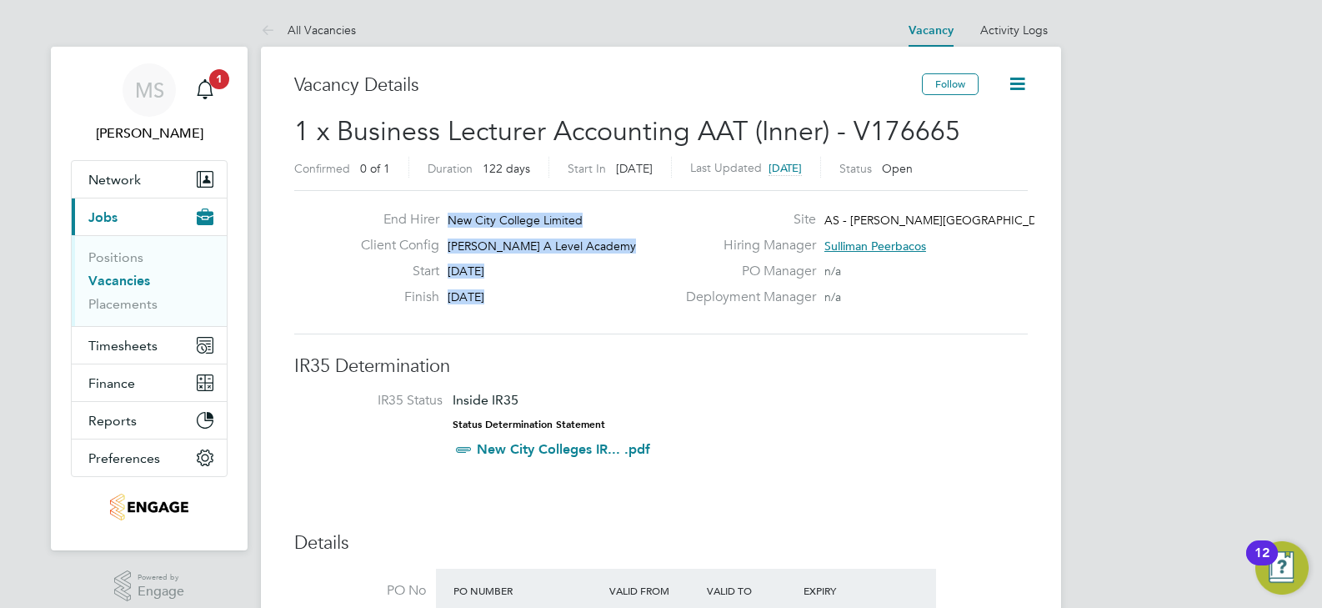
drag, startPoint x: 523, startPoint y: 300, endPoint x: 447, endPoint y: 219, distance: 110.9
click at [447, 219] on div "End Hirer New City College Limited Client Config Attlee A Level Academy Start 2…" at bounding box center [512, 262] width 329 height 103
click at [543, 309] on div "Finish 19 Dec 2025" at bounding box center [512, 301] width 329 height 26
drag, startPoint x: 532, startPoint y: 298, endPoint x: 451, endPoint y: 223, distance: 110.3
click at [451, 223] on div "End Hirer New City College Limited Client Config Attlee A Level Academy Start 2…" at bounding box center [512, 262] width 329 height 103
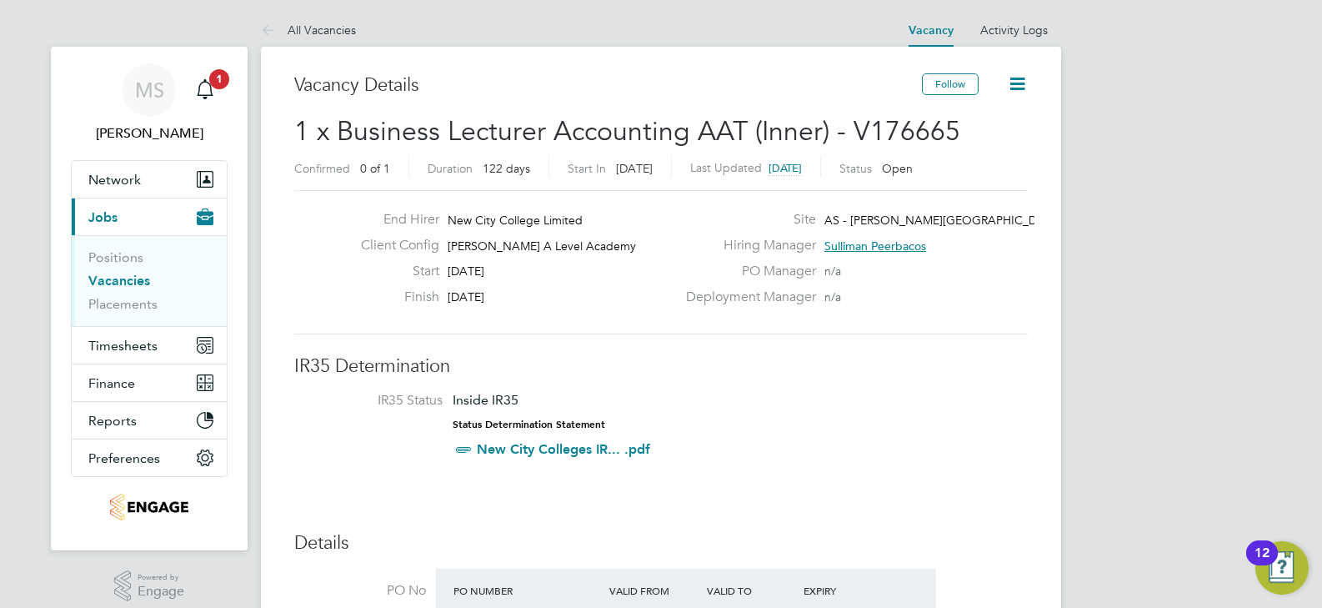
click at [484, 269] on span "20 Aug 2025" at bounding box center [466, 270] width 37 height 15
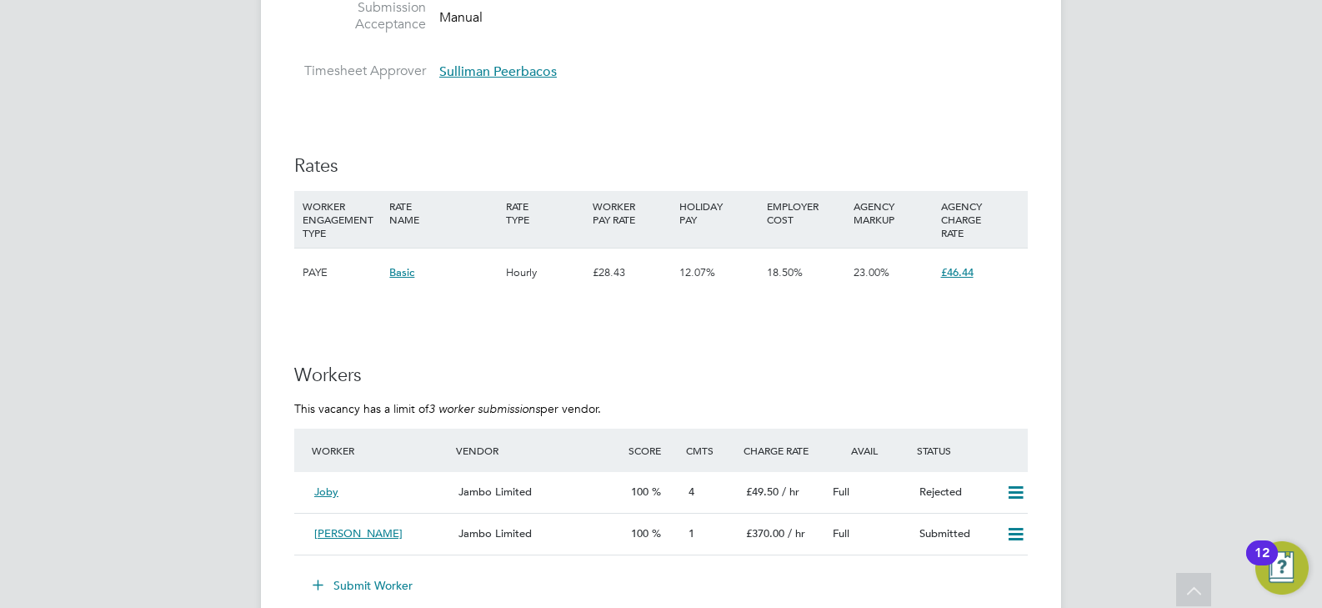
scroll to position [2335, 0]
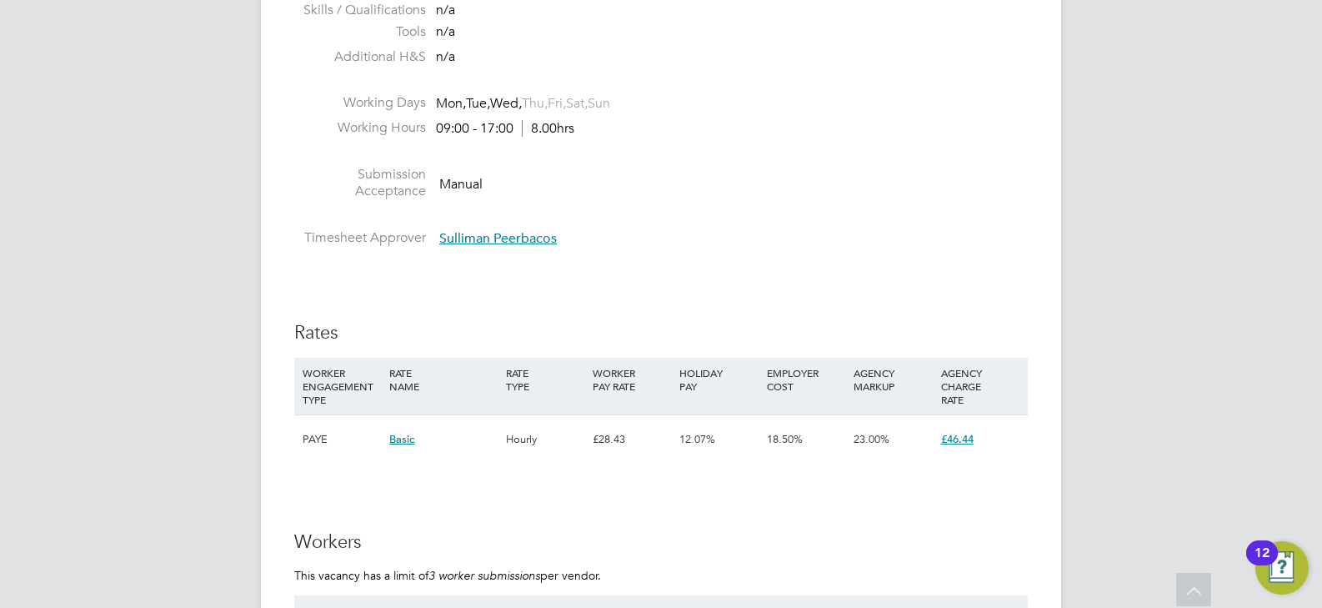
drag, startPoint x: 535, startPoint y: 103, endPoint x: 442, endPoint y: 105, distance: 93.4
click at [442, 105] on span "Mon, Tue, Wed, Thu, Fri, Sat, Sun" at bounding box center [523, 104] width 174 height 18
click at [581, 130] on li "Working Hours 09:00 - 17:00 8.00hrs" at bounding box center [661, 131] width 734 height 25
drag, startPoint x: 577, startPoint y: 128, endPoint x: 430, endPoint y: 96, distance: 150.1
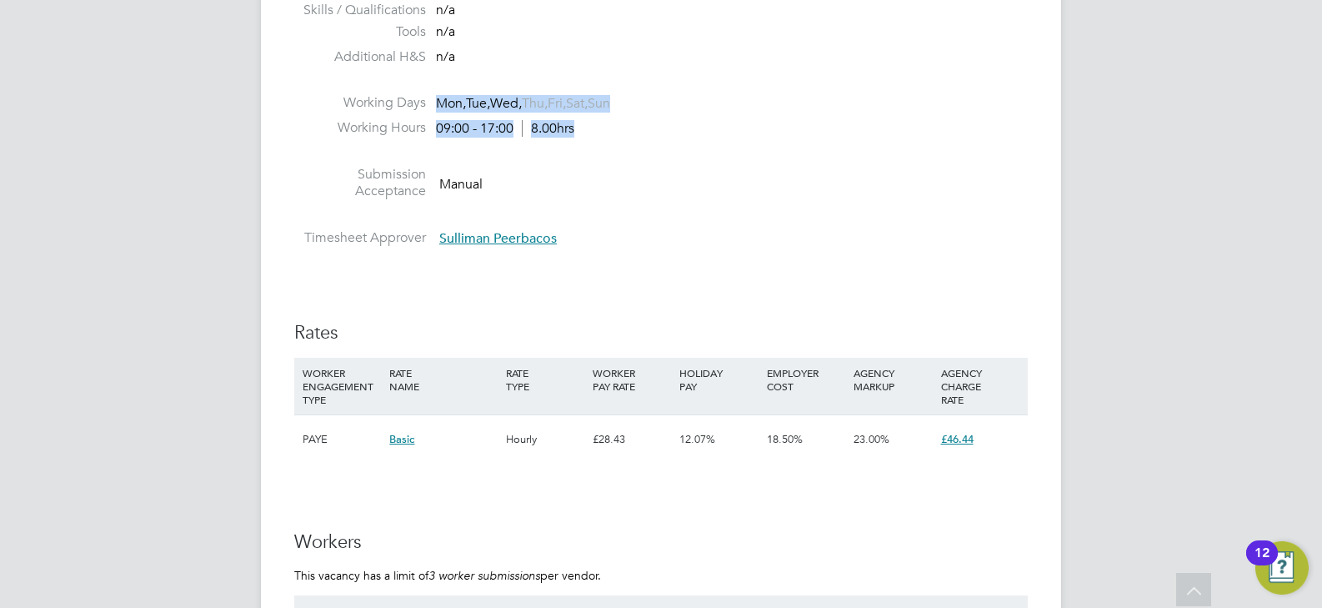
click at [533, 123] on span "8.00hrs" at bounding box center [548, 128] width 53 height 17
click at [573, 132] on span "8.00hrs" at bounding box center [548, 128] width 53 height 17
drag, startPoint x: 579, startPoint y: 130, endPoint x: 439, endPoint y: 100, distance: 143.3
click at [612, 119] on li "Working Hours 09:00 - 17:00 8.00hrs" at bounding box center [661, 131] width 734 height 25
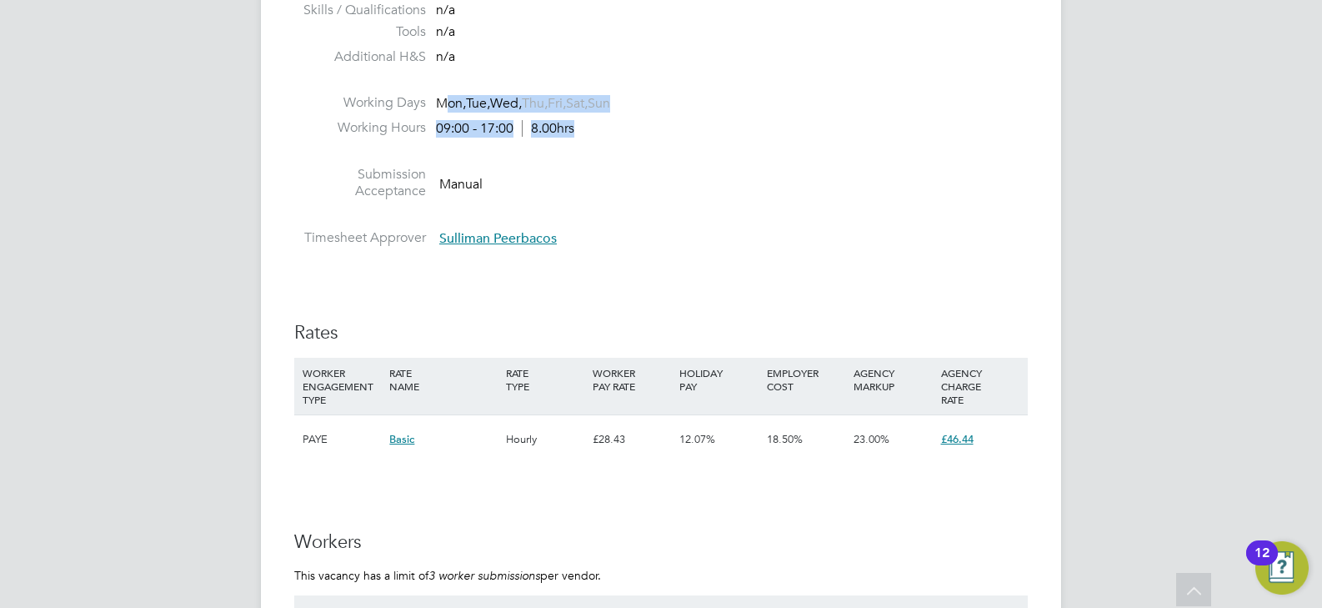
drag, startPoint x: 578, startPoint y: 127, endPoint x: 445, endPoint y: 103, distance: 134.8
click at [623, 145] on li at bounding box center [661, 155] width 734 height 22
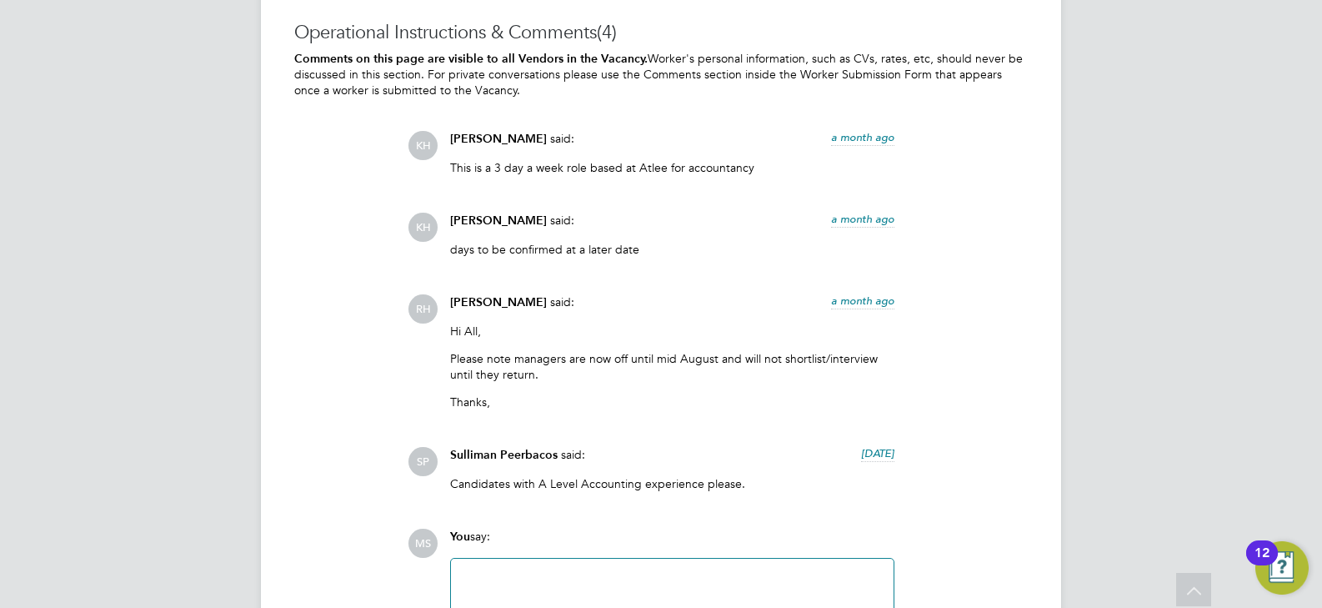
scroll to position [2918, 0]
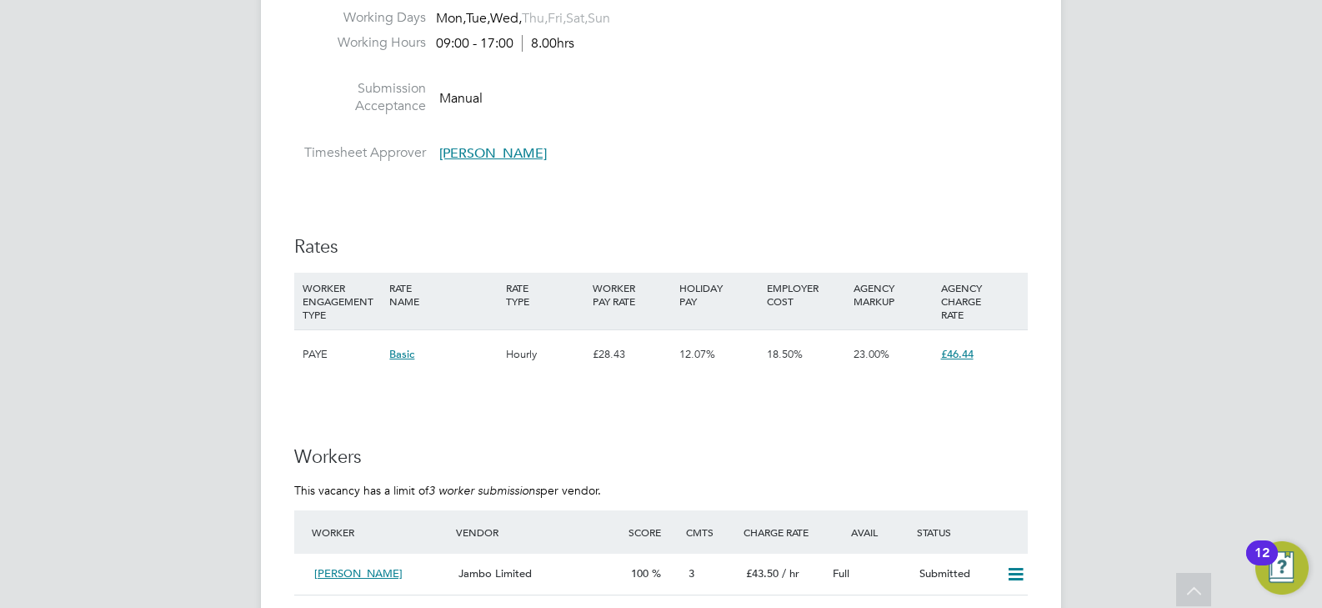
scroll to position [2585, 0]
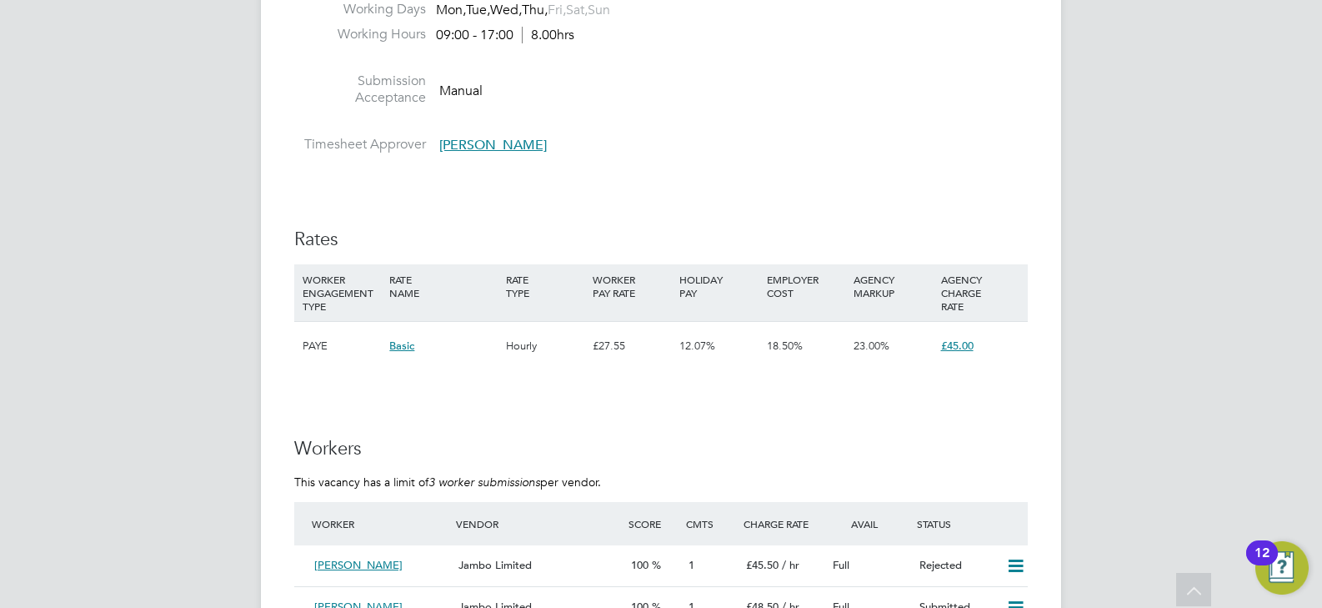
scroll to position [2752, 0]
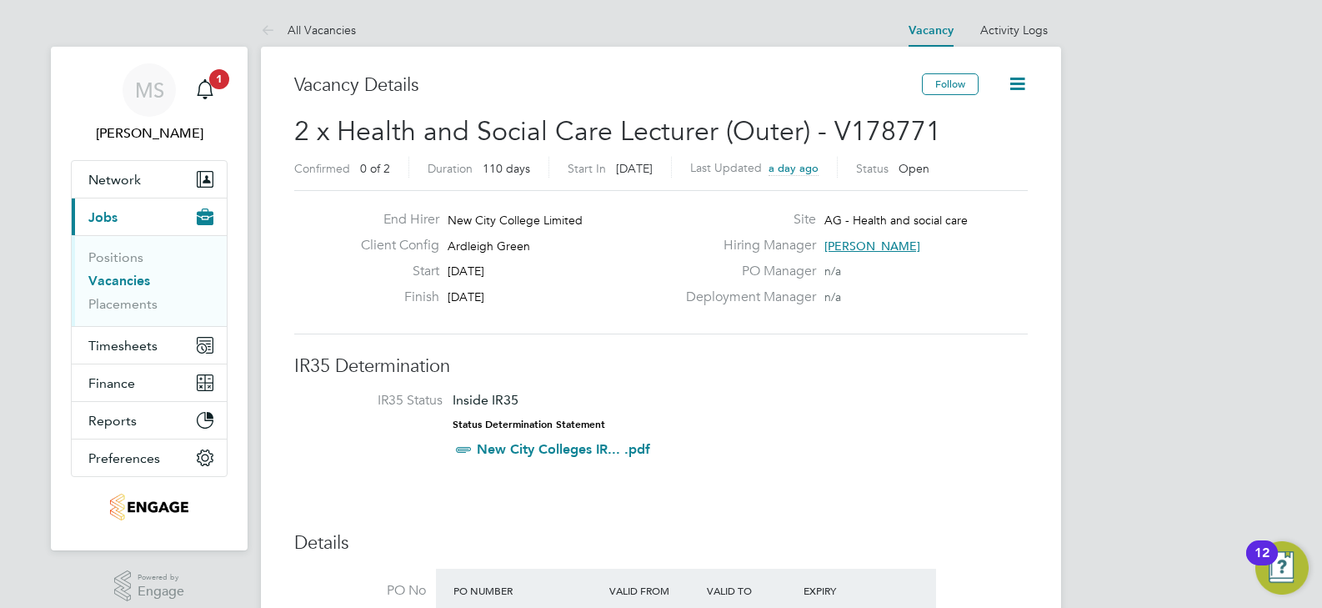
click at [511, 240] on span "Ardleigh Green" at bounding box center [489, 245] width 83 height 15
copy div "Ardleigh Green Start"
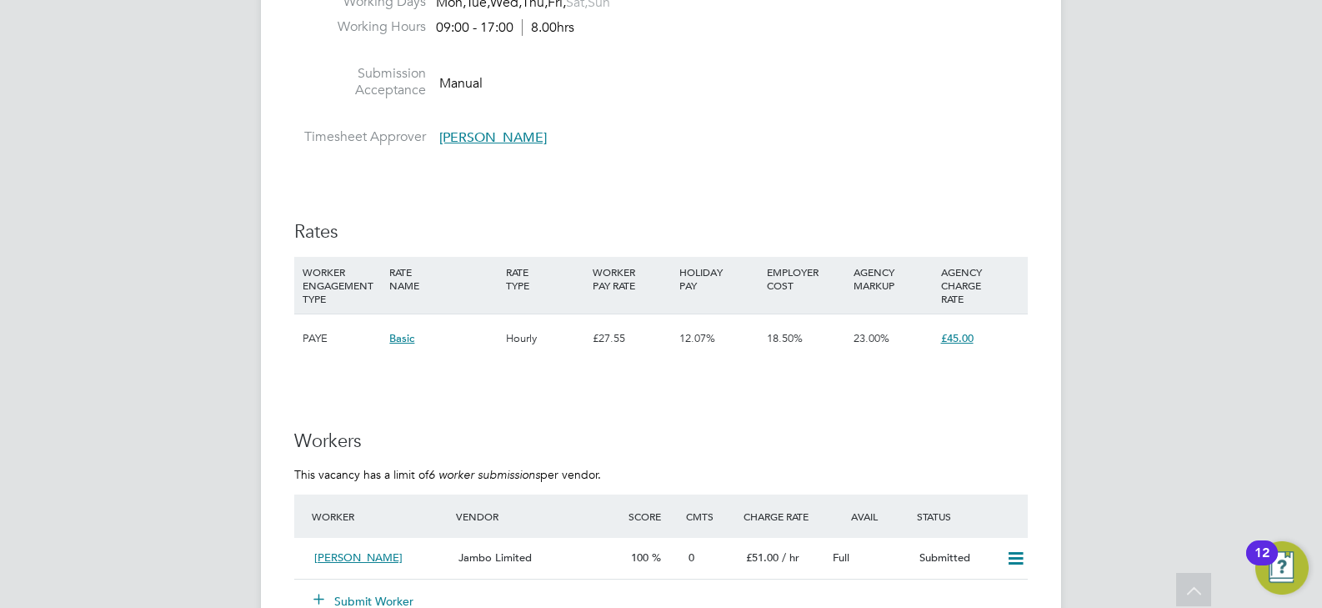
scroll to position [2001, 0]
